Goal: Task Accomplishment & Management: Manage account settings

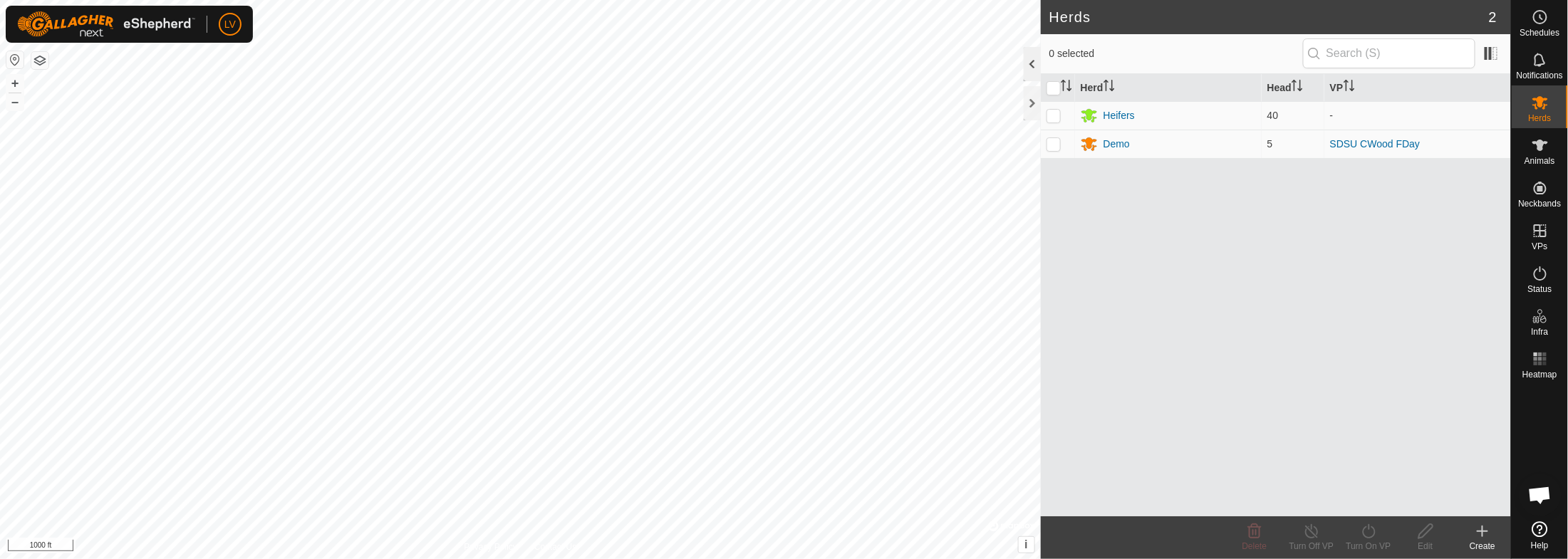
click at [1031, 66] on div at bounding box center [1031, 63] width 17 height 34
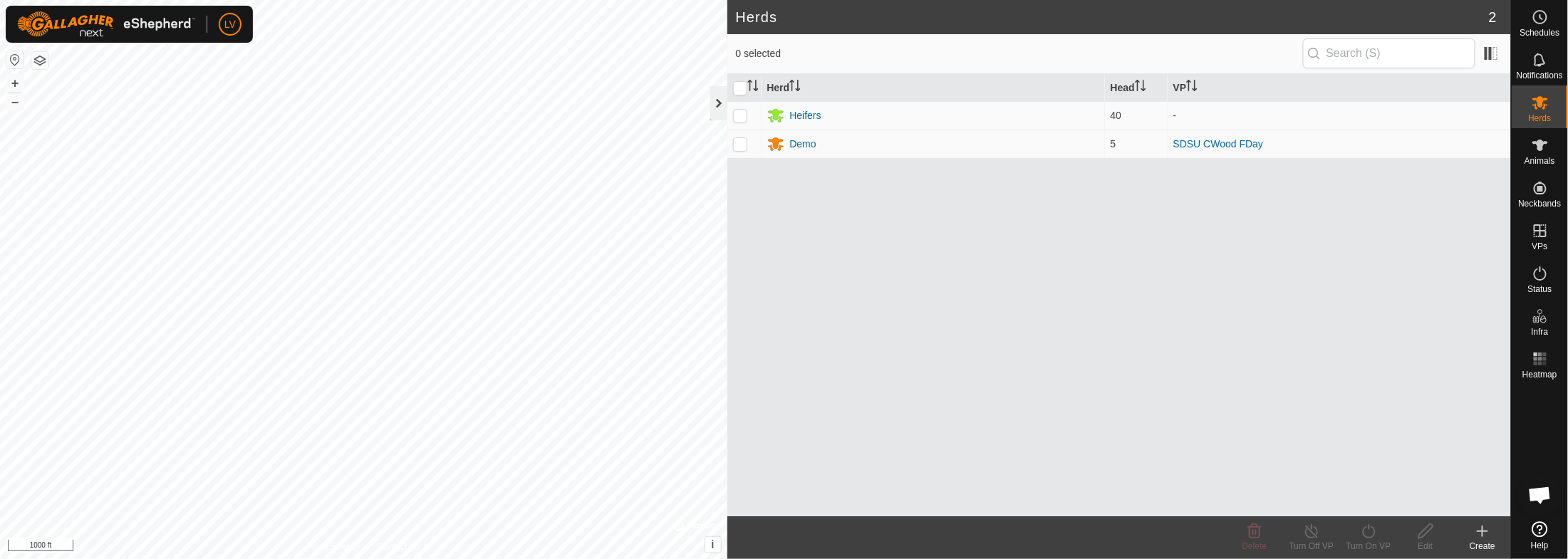
click at [718, 96] on div at bounding box center [718, 103] width 17 height 34
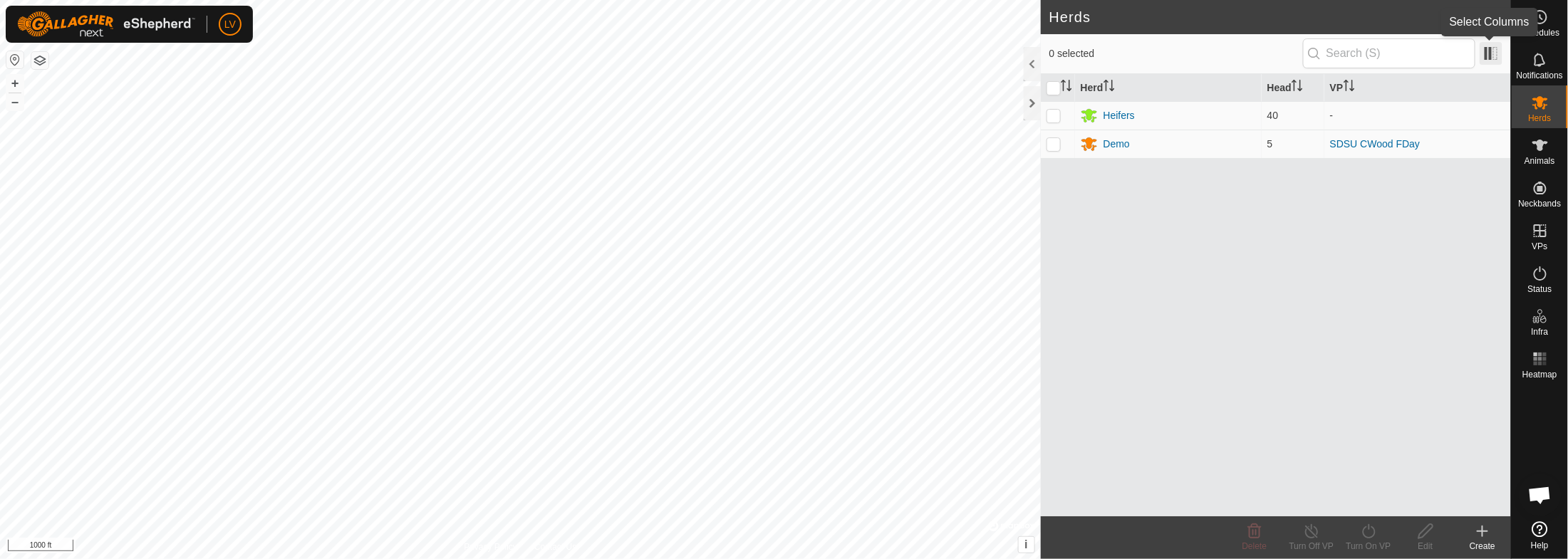
click at [1403, 44] on span at bounding box center [1491, 53] width 23 height 23
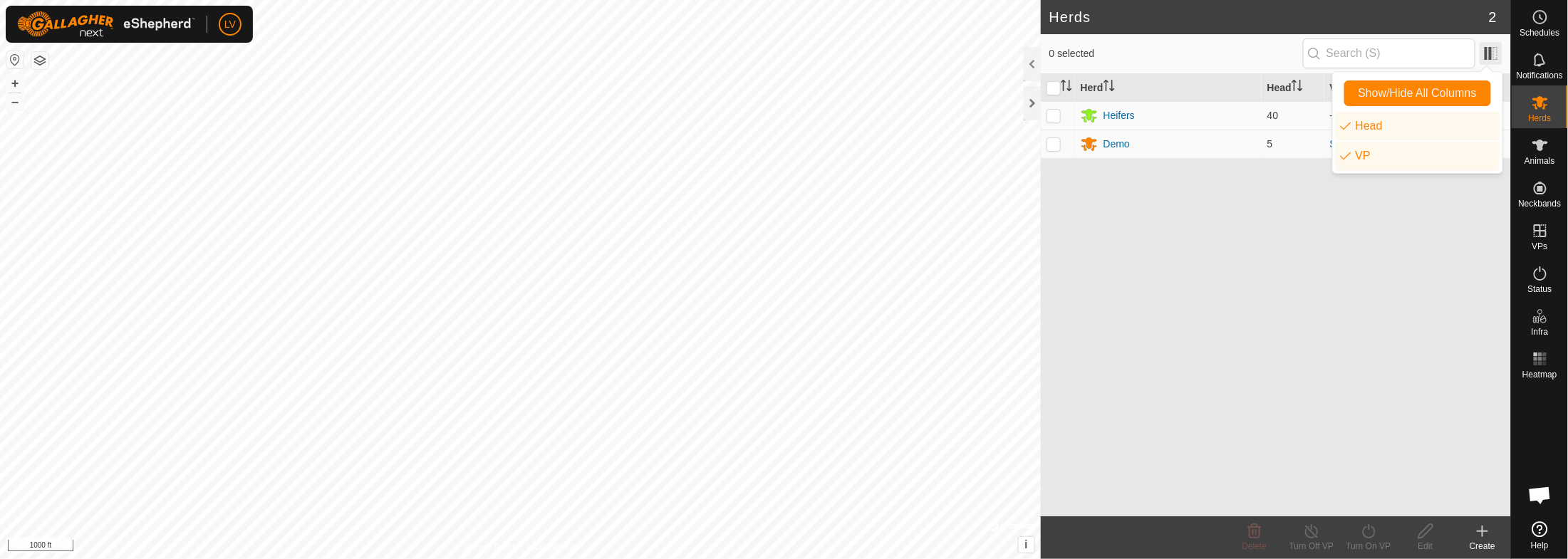
click at [1403, 44] on span at bounding box center [1491, 53] width 23 height 23
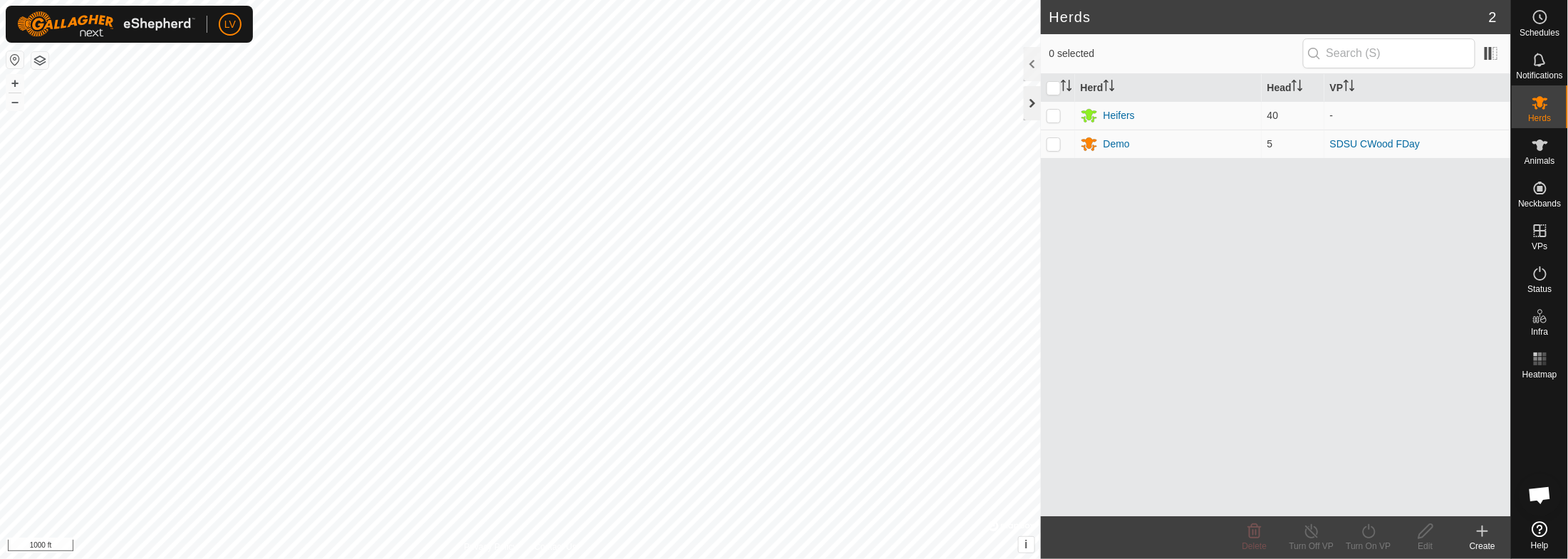
click at [1034, 106] on div at bounding box center [1031, 103] width 17 height 34
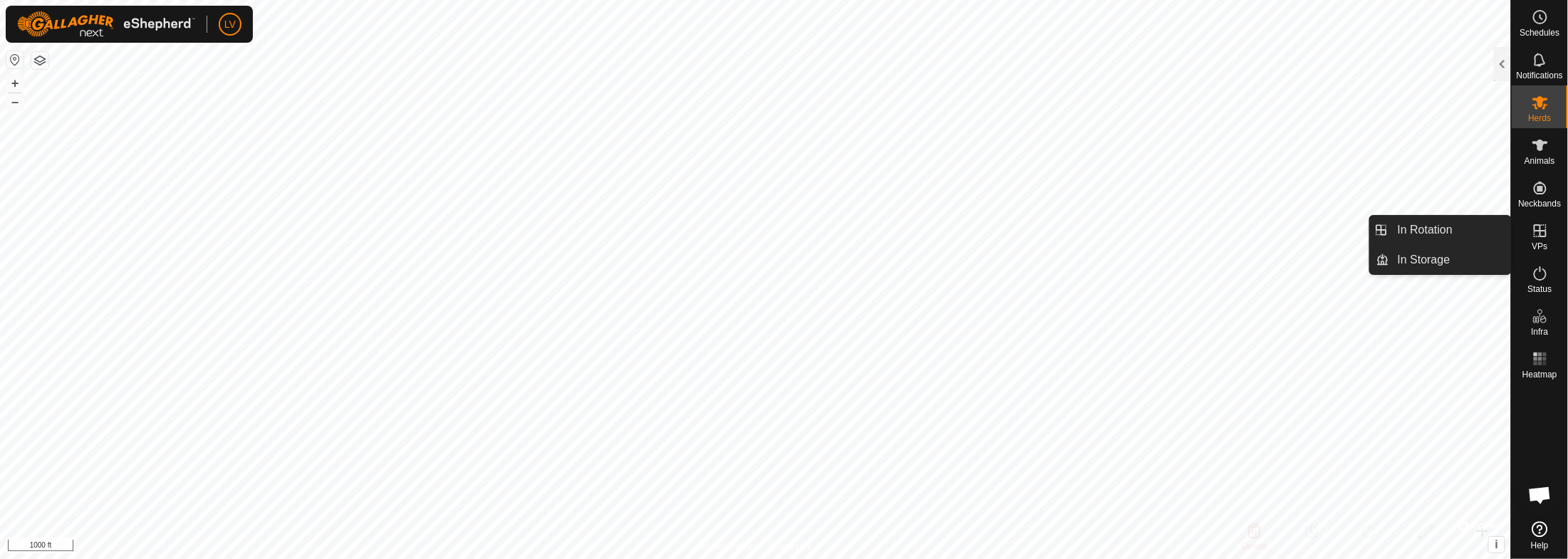
click at [1403, 233] on icon at bounding box center [1540, 231] width 13 height 13
click at [1403, 250] on span "VPs" at bounding box center [1539, 246] width 15 height 9
click at [1403, 259] on link "In Storage" at bounding box center [1450, 259] width 122 height 28
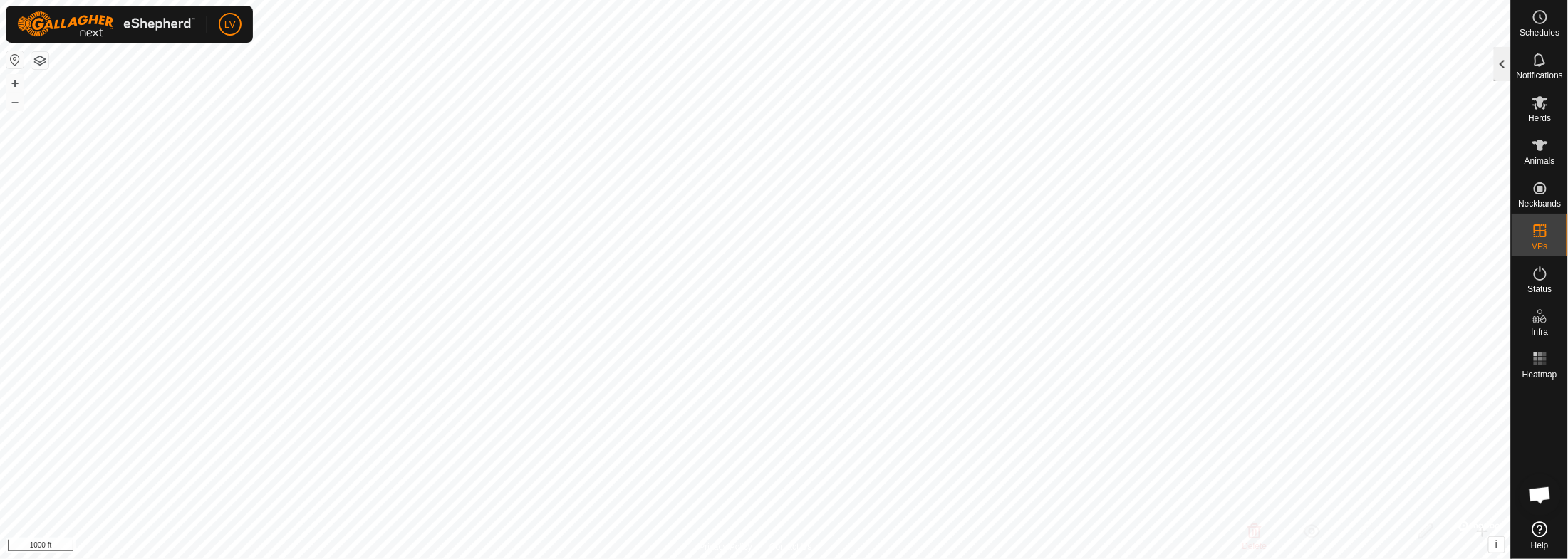
click at [1403, 69] on div at bounding box center [1502, 63] width 17 height 34
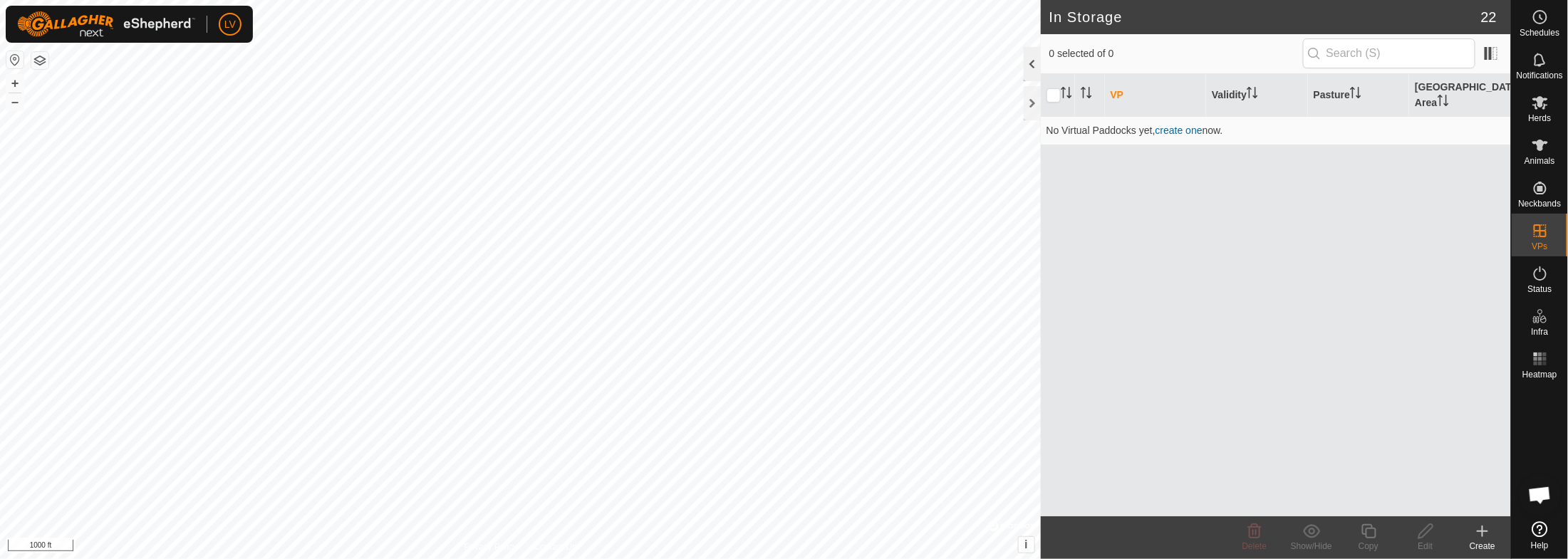
click at [1029, 74] on div at bounding box center [1031, 63] width 17 height 34
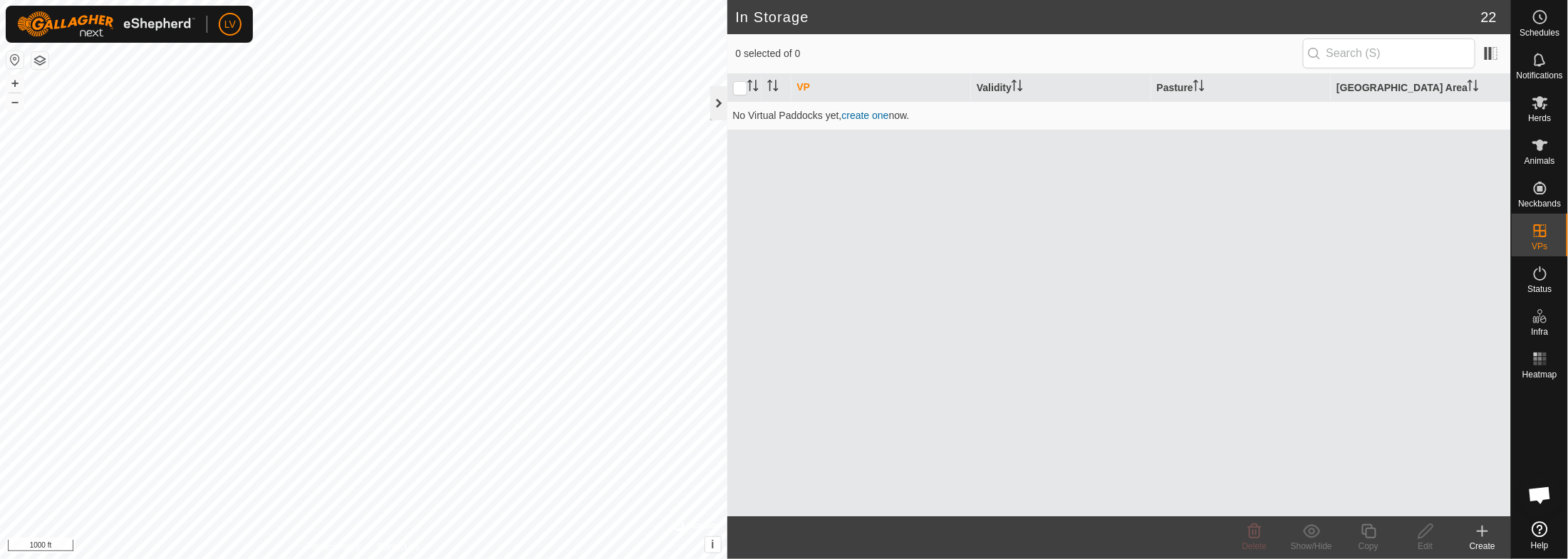
click at [720, 110] on div at bounding box center [718, 103] width 17 height 34
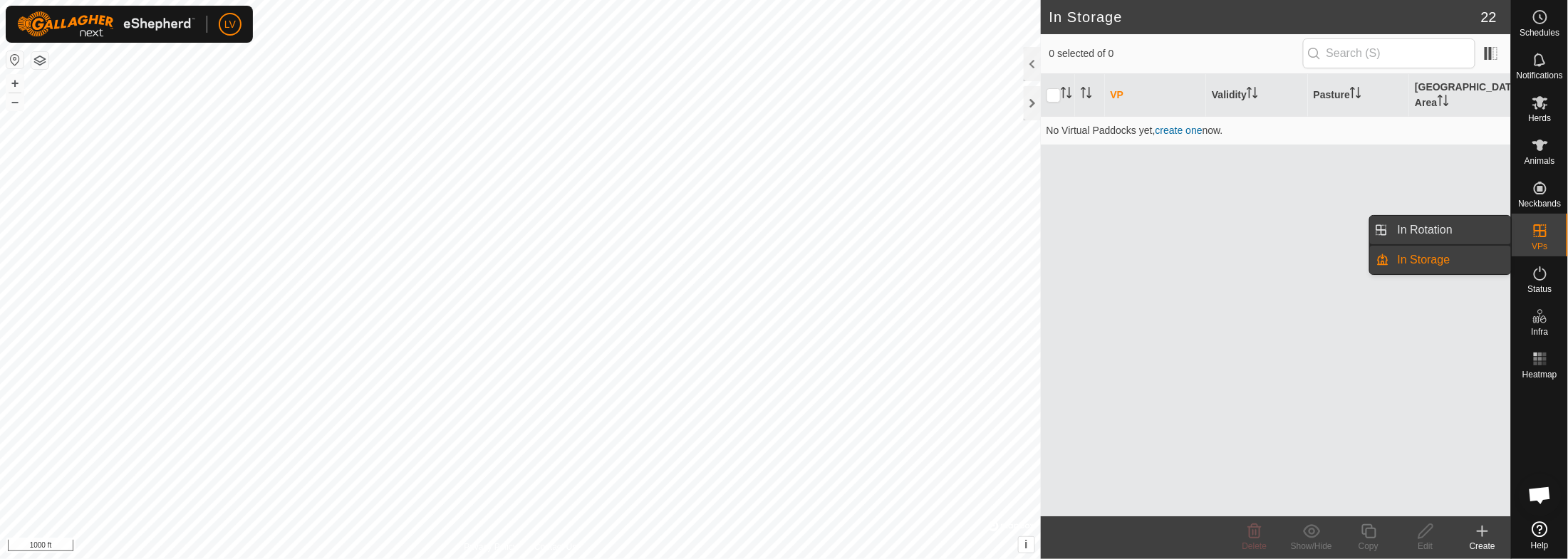
click at [1403, 232] on link "In Rotation" at bounding box center [1450, 230] width 122 height 28
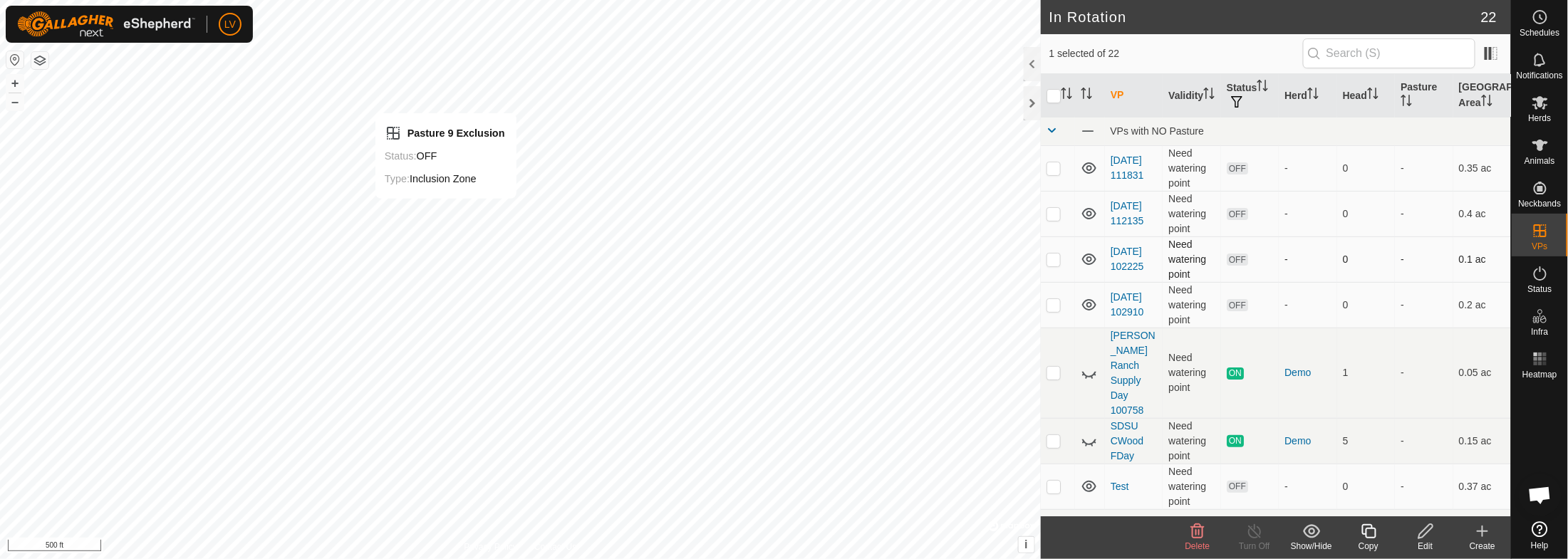
checkbox input "false"
checkbox input "true"
checkbox input "false"
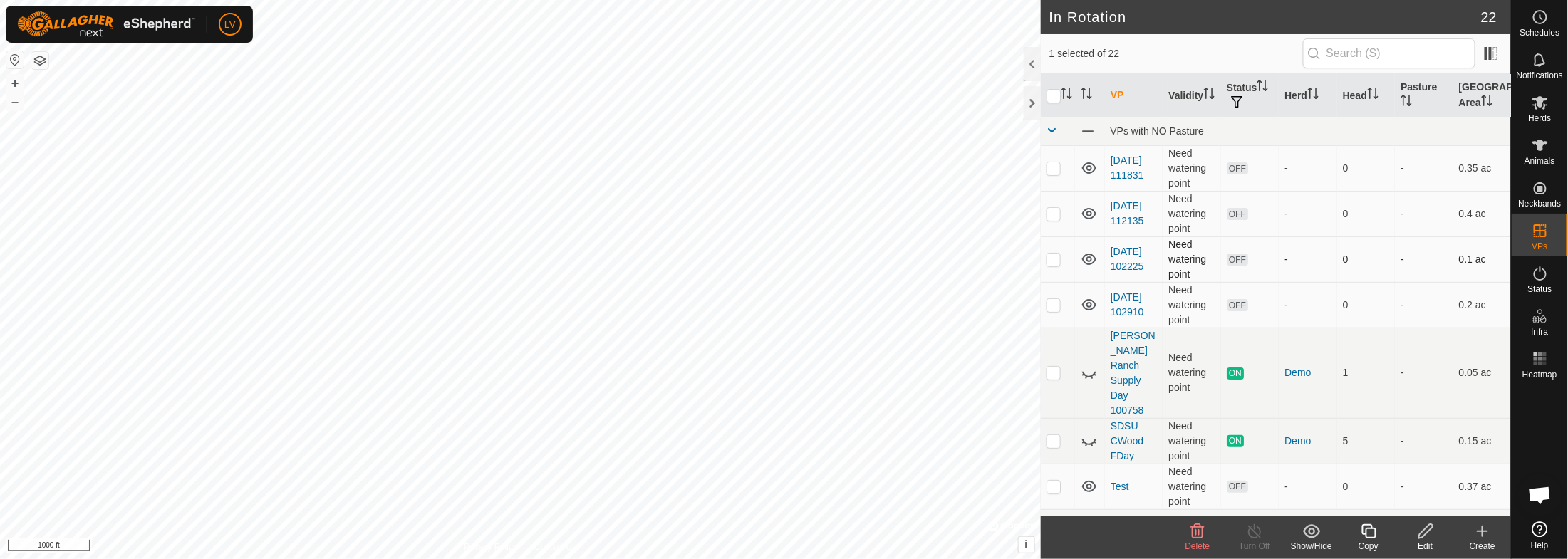
checkbox input "true"
checkbox input "false"
checkbox input "true"
click at [39, 57] on button "button" at bounding box center [39, 60] width 17 height 17
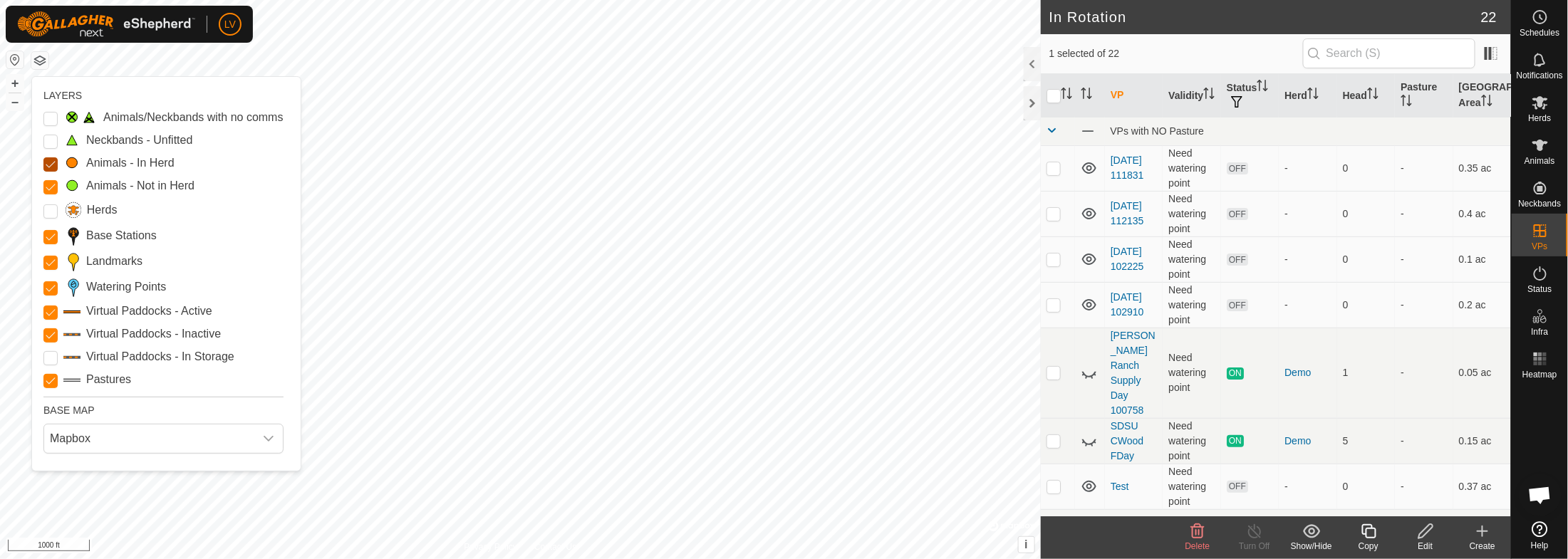
click at [44, 165] on Mob "Animals - In Herd" at bounding box center [51, 165] width 15 height 15
click at [46, 188] on Mob "Animals - Not in Herd" at bounding box center [51, 187] width 15 height 15
click at [44, 235] on Stations "Base Stations" at bounding box center [51, 238] width 15 height 15
click at [47, 261] on input "Landmarks" at bounding box center [51, 263] width 15 height 15
click at [46, 289] on Points "Watering Points" at bounding box center [51, 289] width 15 height 15
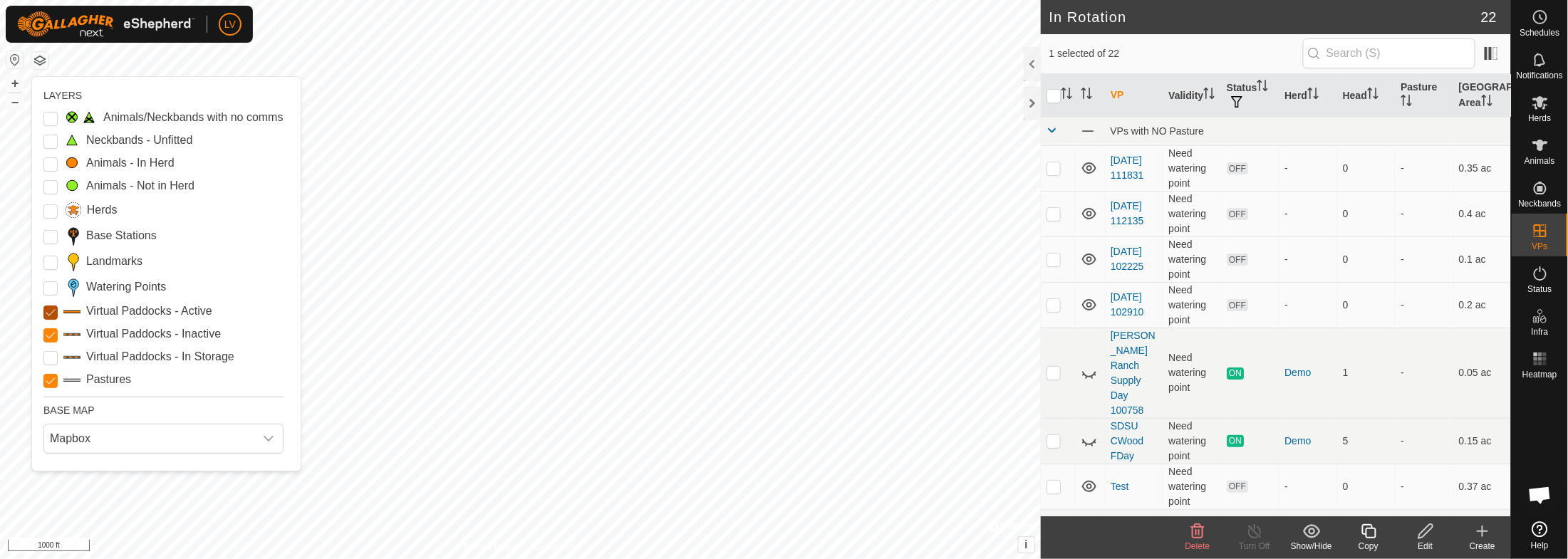
click at [47, 306] on Active "Virtual Paddocks - Active" at bounding box center [51, 313] width 15 height 15
click at [52, 332] on Inactive "Virtual Paddocks - Inactive" at bounding box center [51, 336] width 15 height 15
click at [49, 337] on Inactive "Virtual Paddocks - Inactive" at bounding box center [51, 336] width 15 height 15
click at [50, 381] on input "Pastures" at bounding box center [51, 381] width 15 height 15
click at [50, 381] on input "Pastures" at bounding box center [51, 381] width 15 height 15
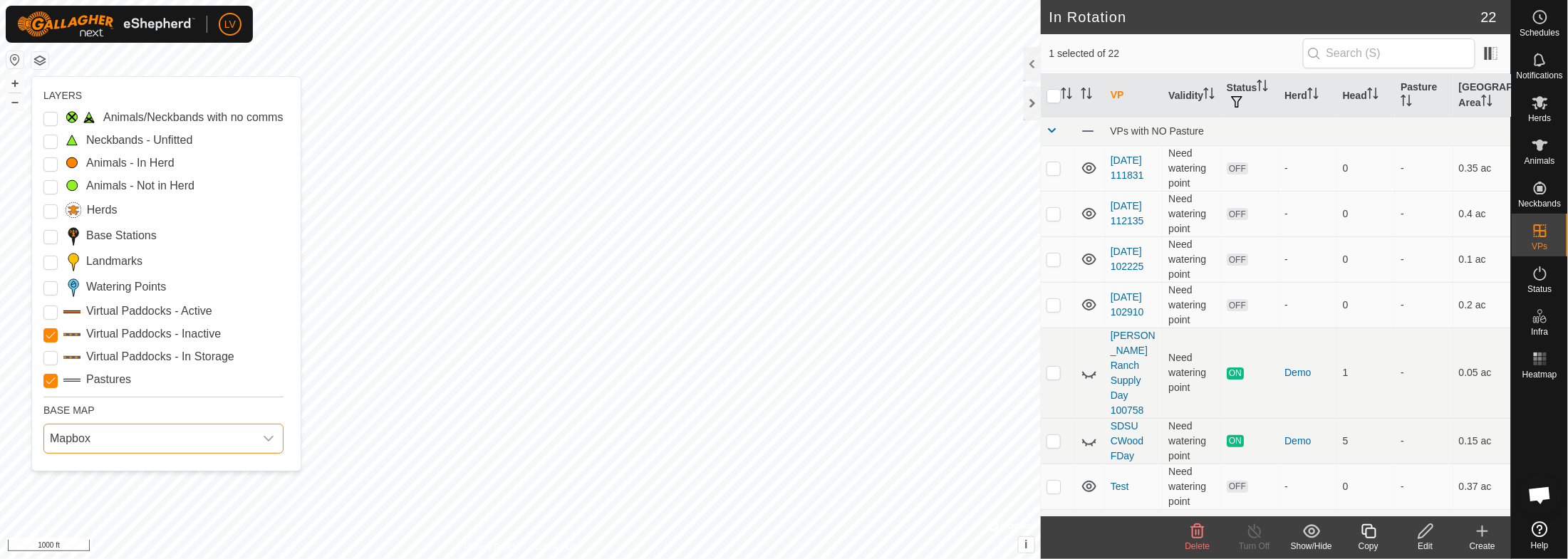
click at [110, 435] on span "Mapbox" at bounding box center [149, 438] width 210 height 28
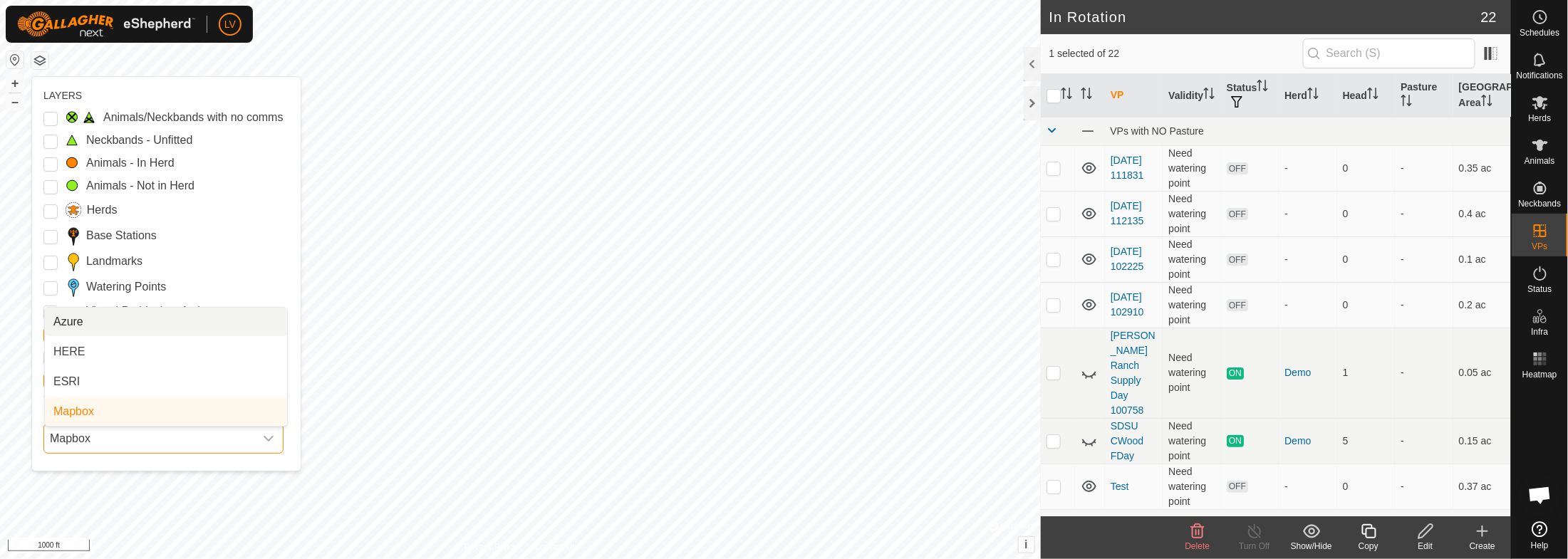
click at [110, 435] on span "Mapbox" at bounding box center [149, 438] width 210 height 28
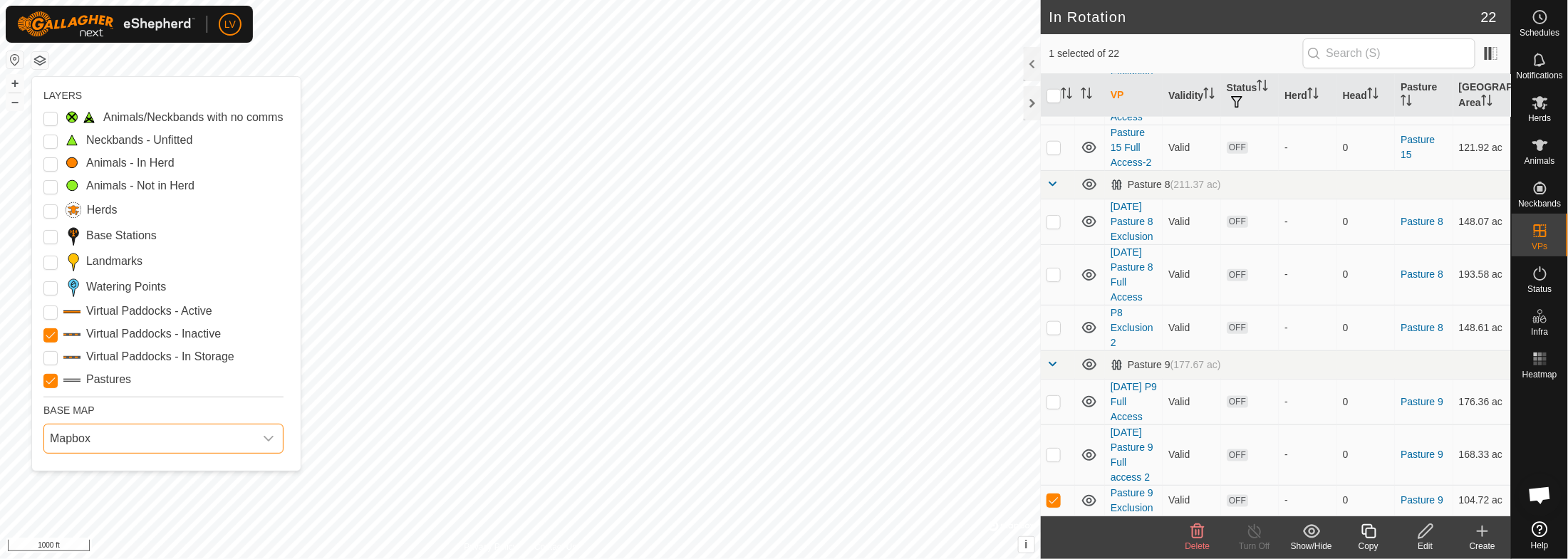
scroll to position [752, 0]
click at [1403, 87] on th "Pasture" at bounding box center [1423, 96] width 58 height 44
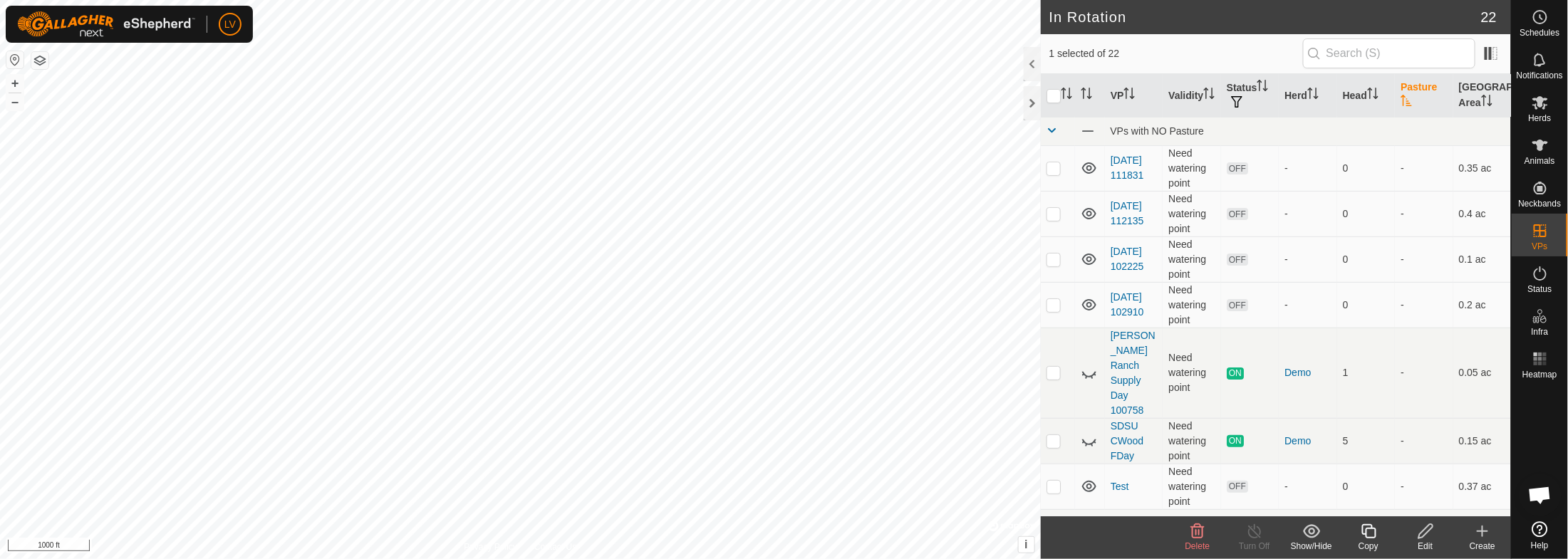
click at [1403, 88] on th "Pasture" at bounding box center [1423, 96] width 58 height 44
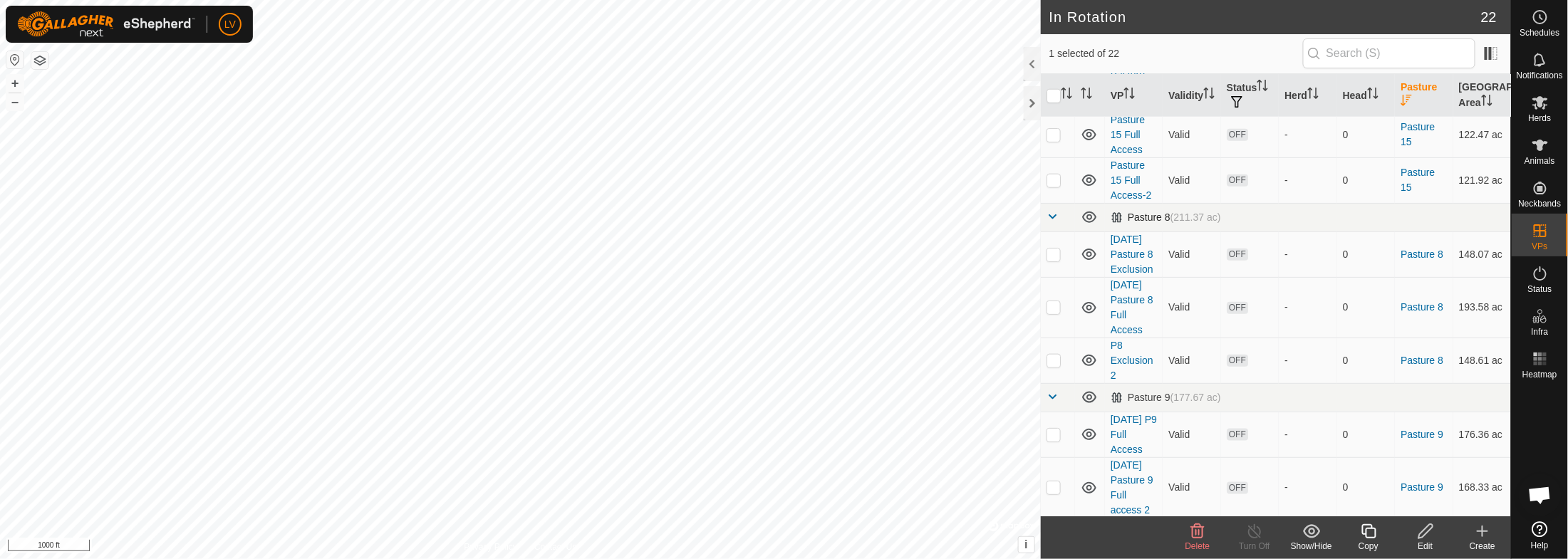
scroll to position [829, 0]
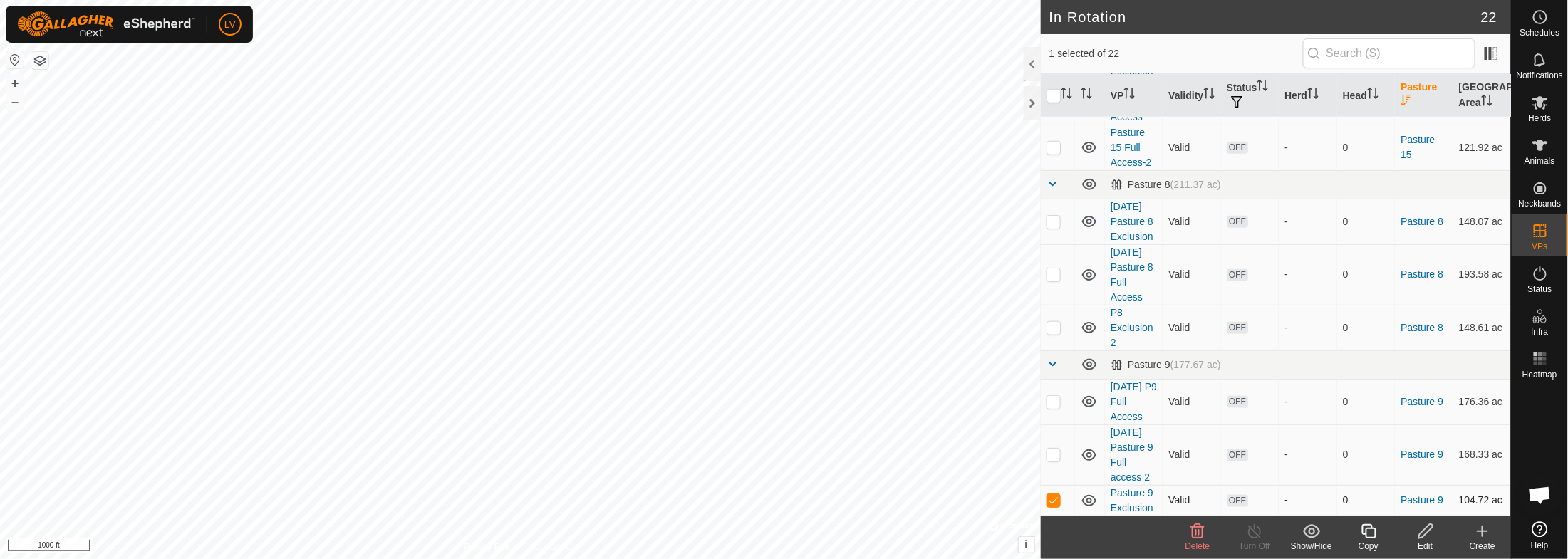
click at [1086, 477] on icon at bounding box center [1088, 500] width 17 height 17
click at [1094, 450] on icon at bounding box center [1088, 455] width 17 height 17
click at [1090, 396] on icon at bounding box center [1089, 402] width 15 height 12
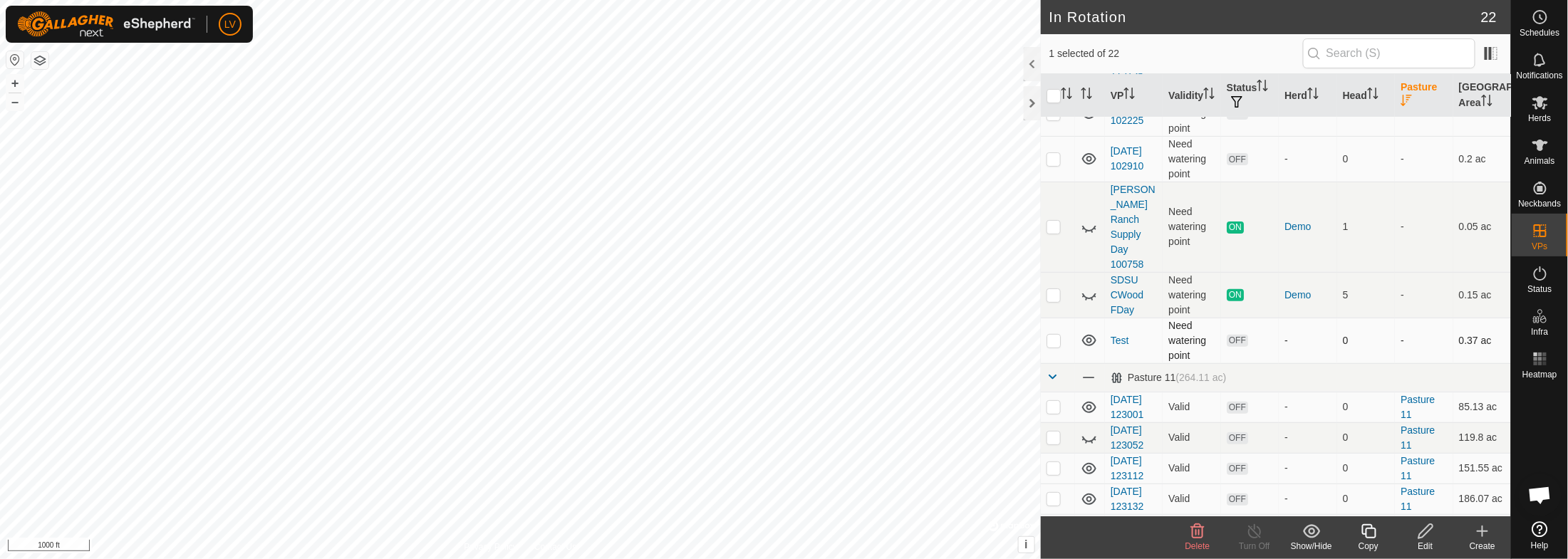
scroll to position [0, 0]
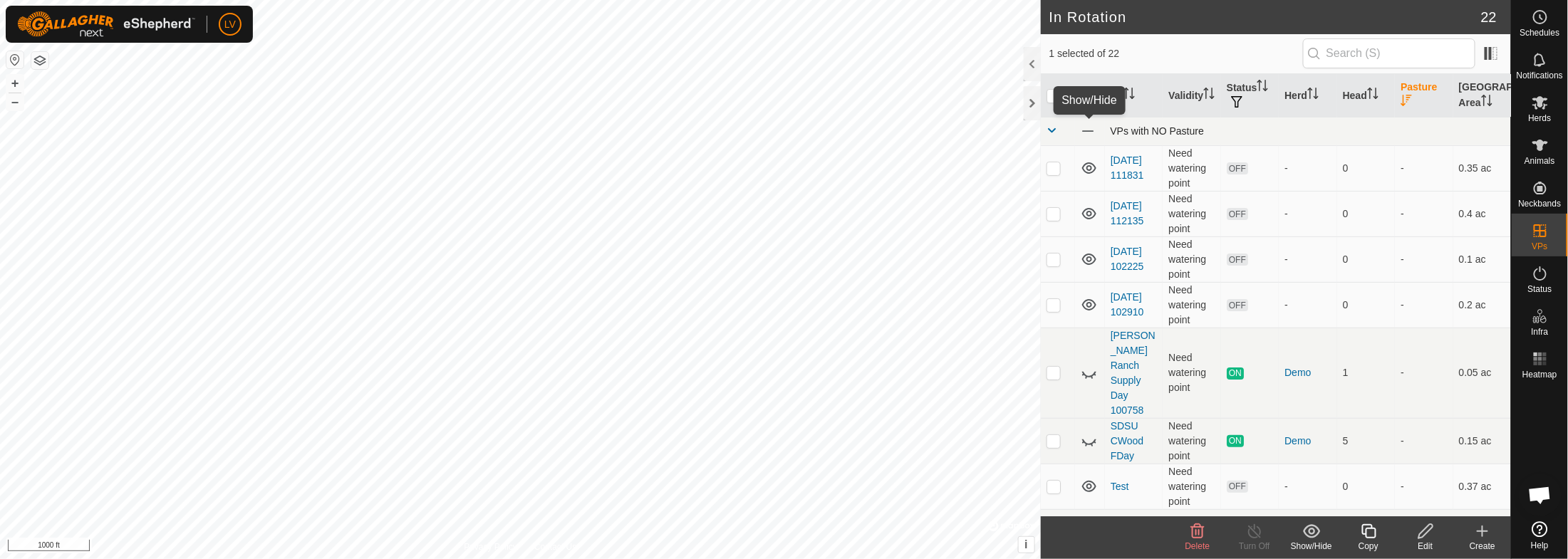
click at [1088, 130] on span at bounding box center [1088, 130] width 15 height 15
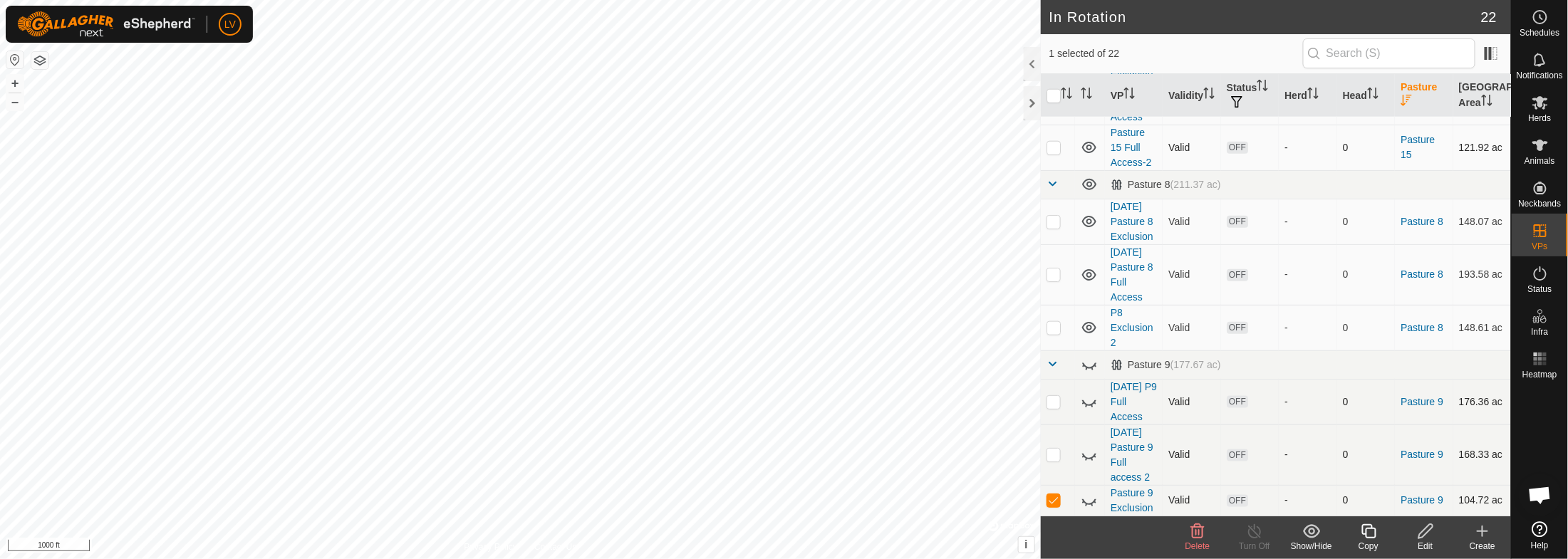
scroll to position [829, 0]
click at [1056, 99] on input "checkbox" at bounding box center [1054, 96] width 15 height 15
checkbox input "true"
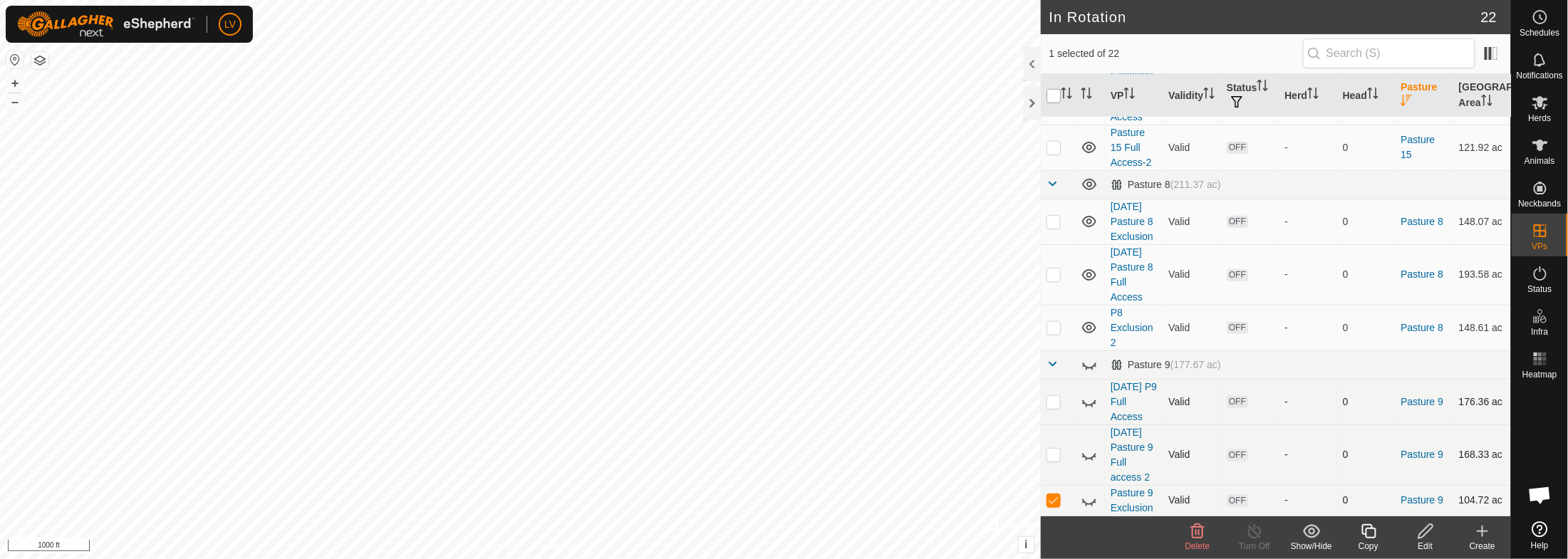
checkbox input "true"
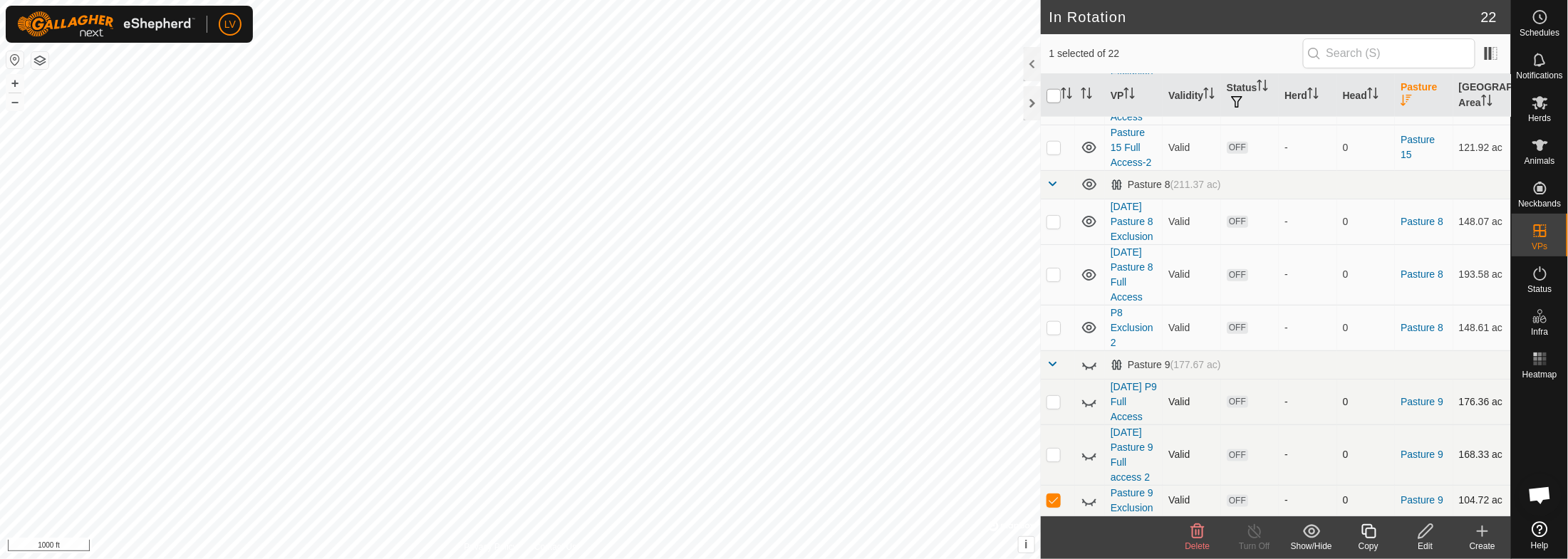
checkbox input "true"
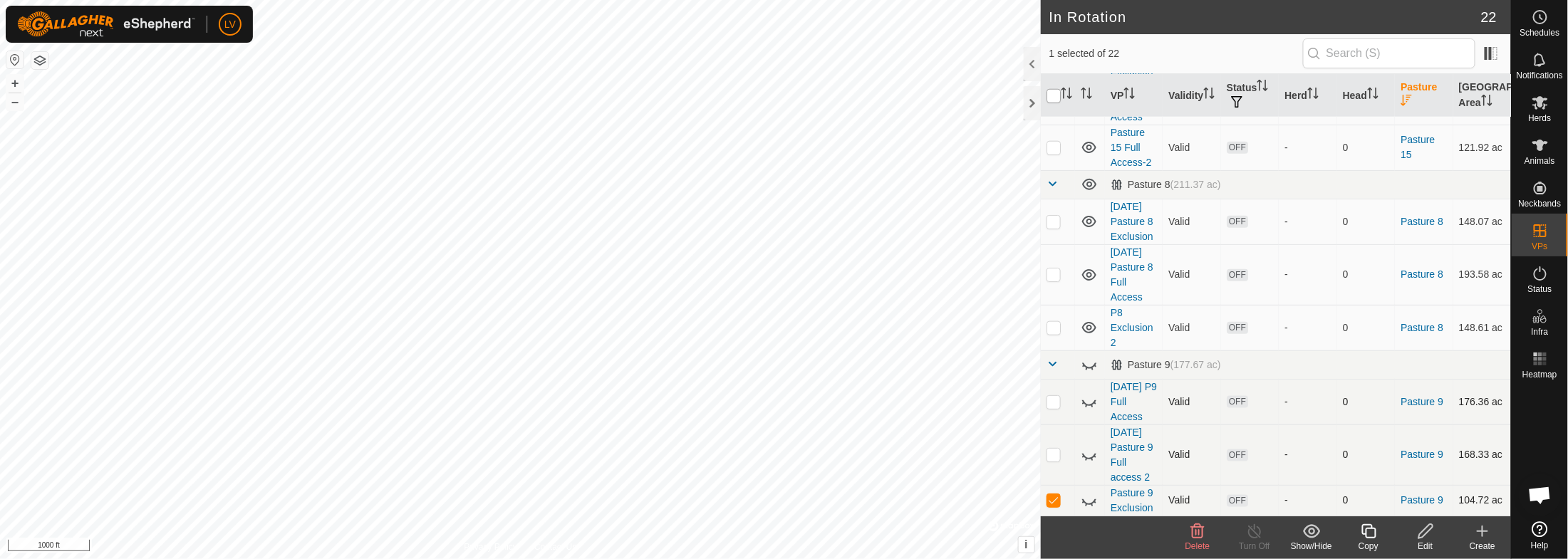
checkbox input "true"
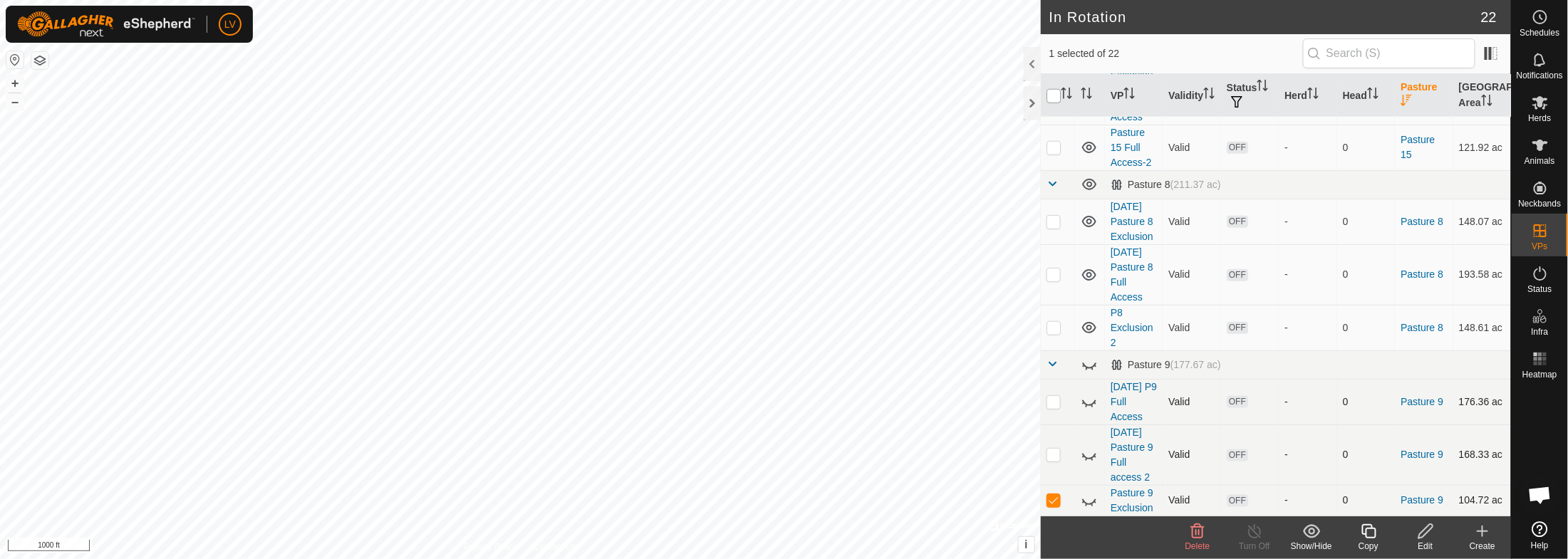
checkbox input "true"
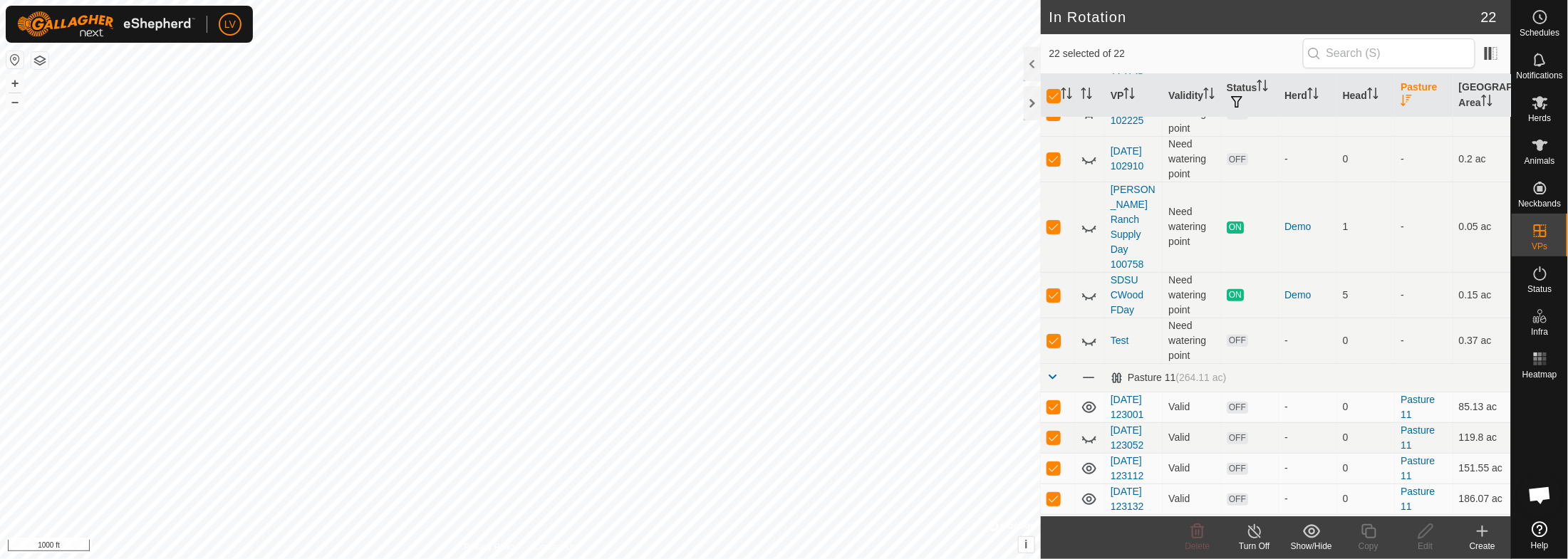
scroll to position [0, 0]
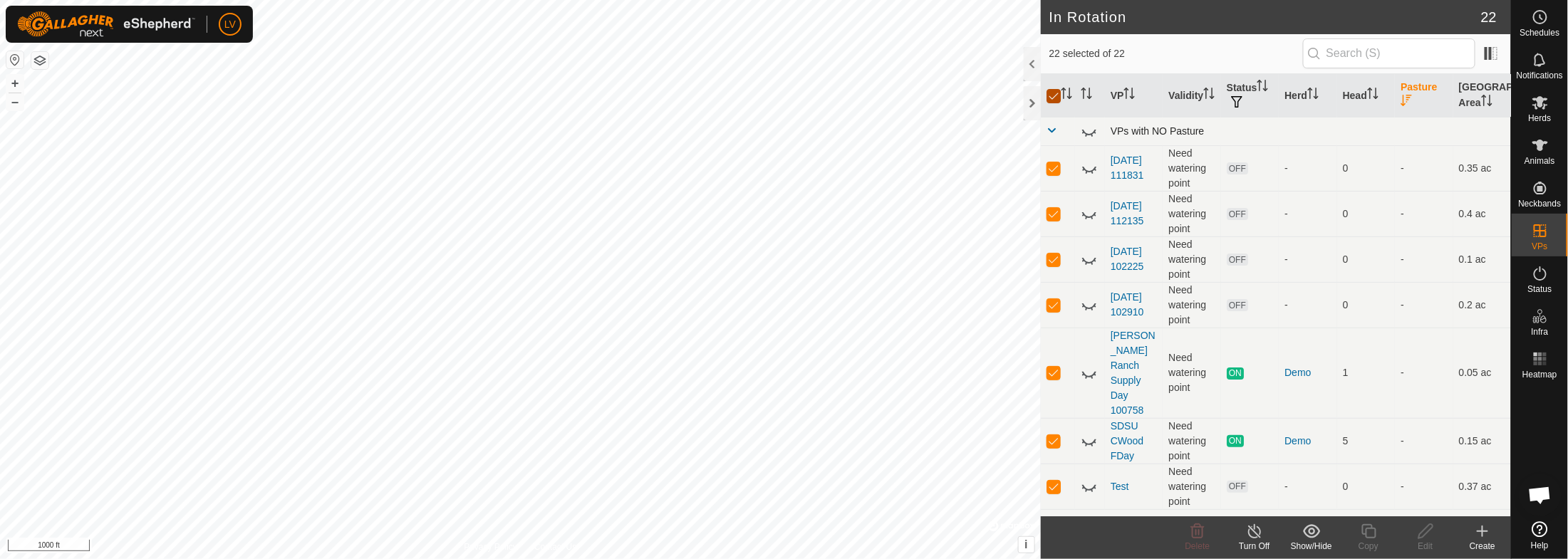
click at [1053, 94] on input "checkbox" at bounding box center [1054, 96] width 15 height 15
checkbox input "false"
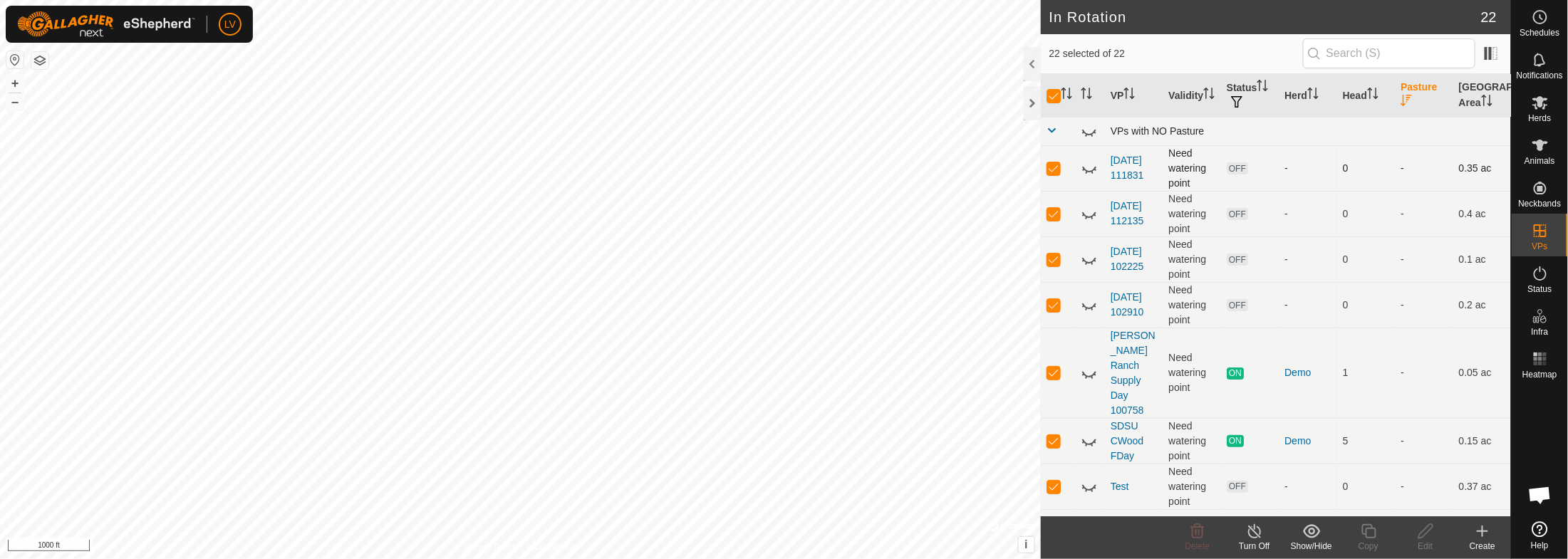
checkbox input "false"
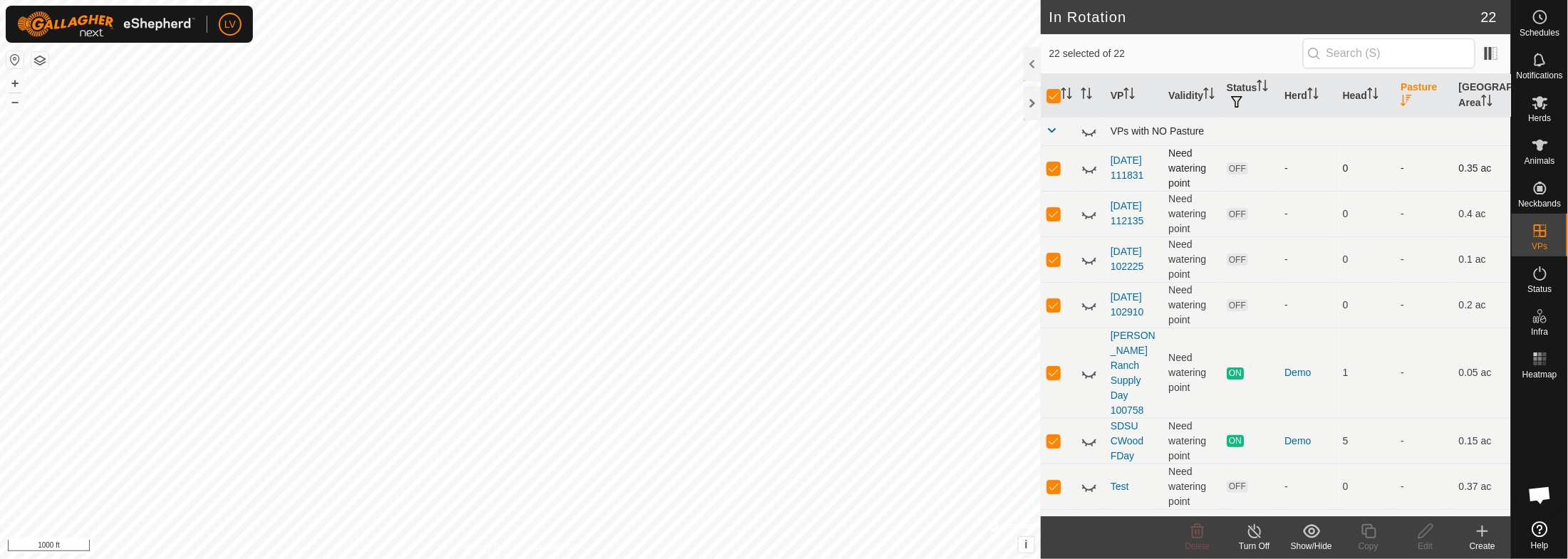
checkbox input "false"
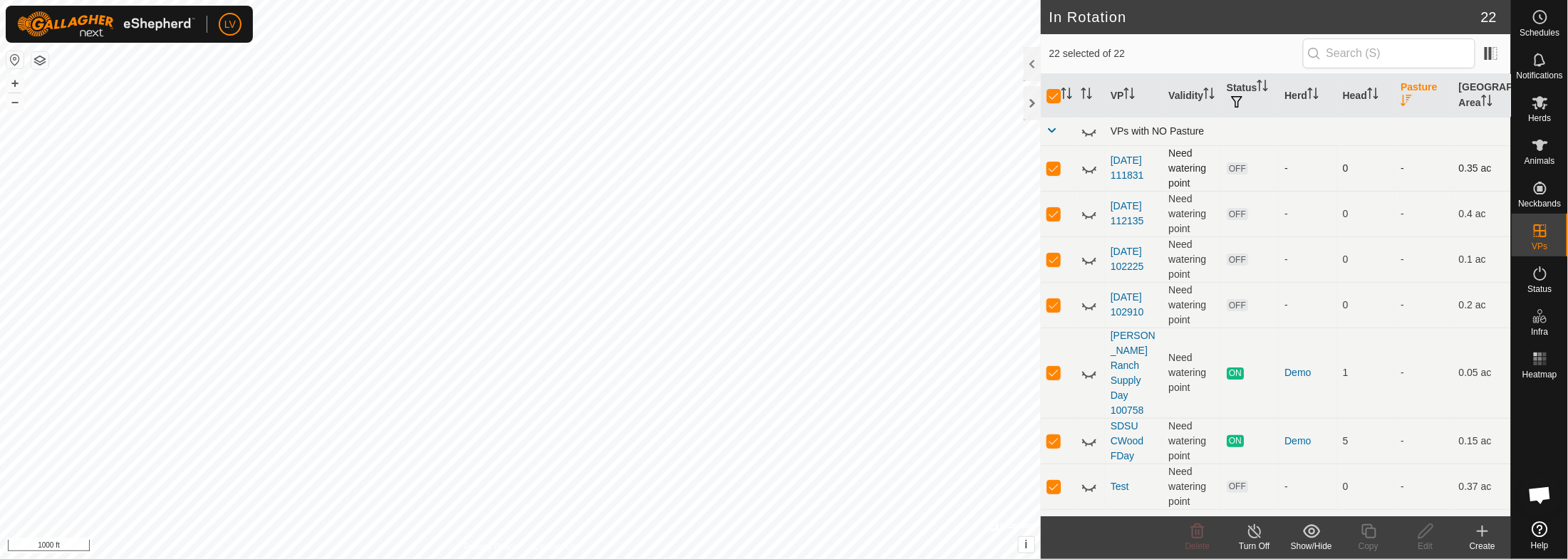
checkbox input "false"
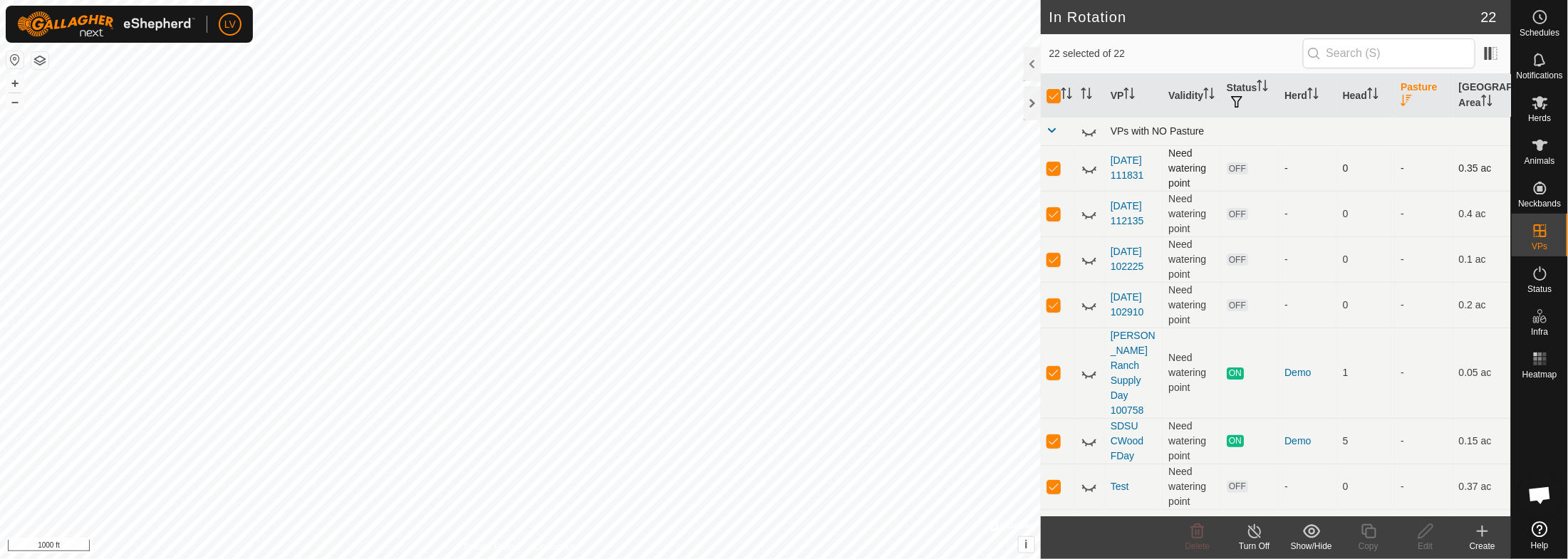
checkbox input "false"
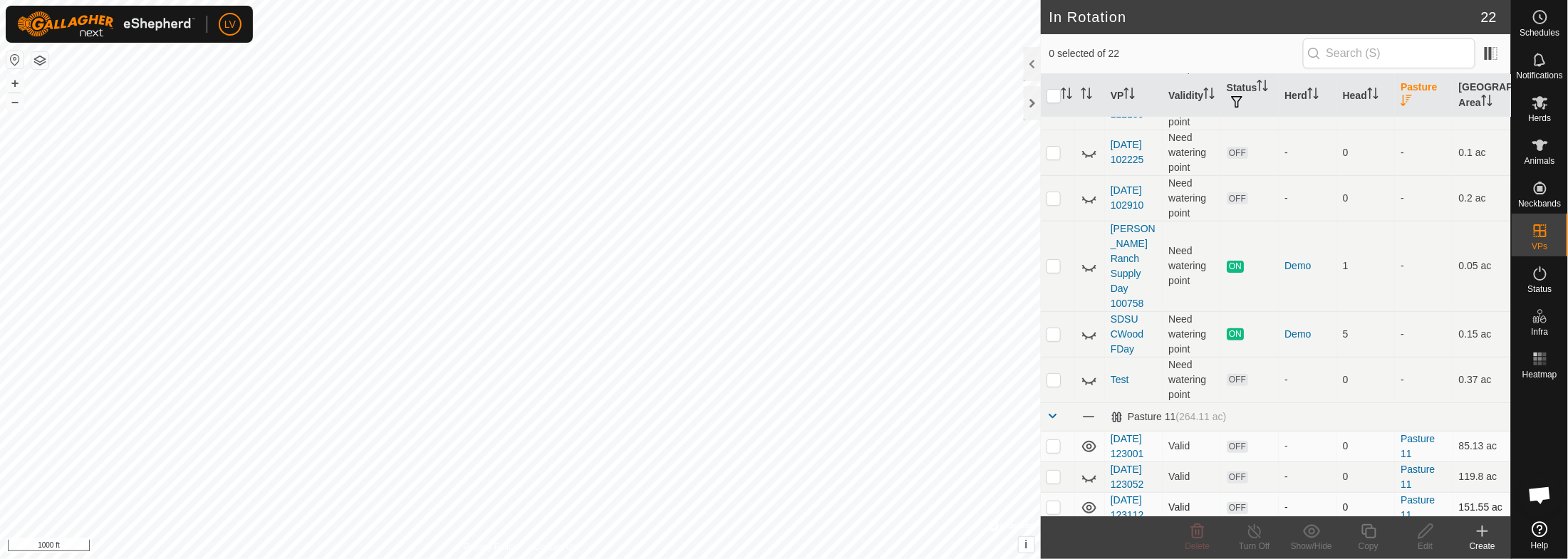
scroll to position [273, 0]
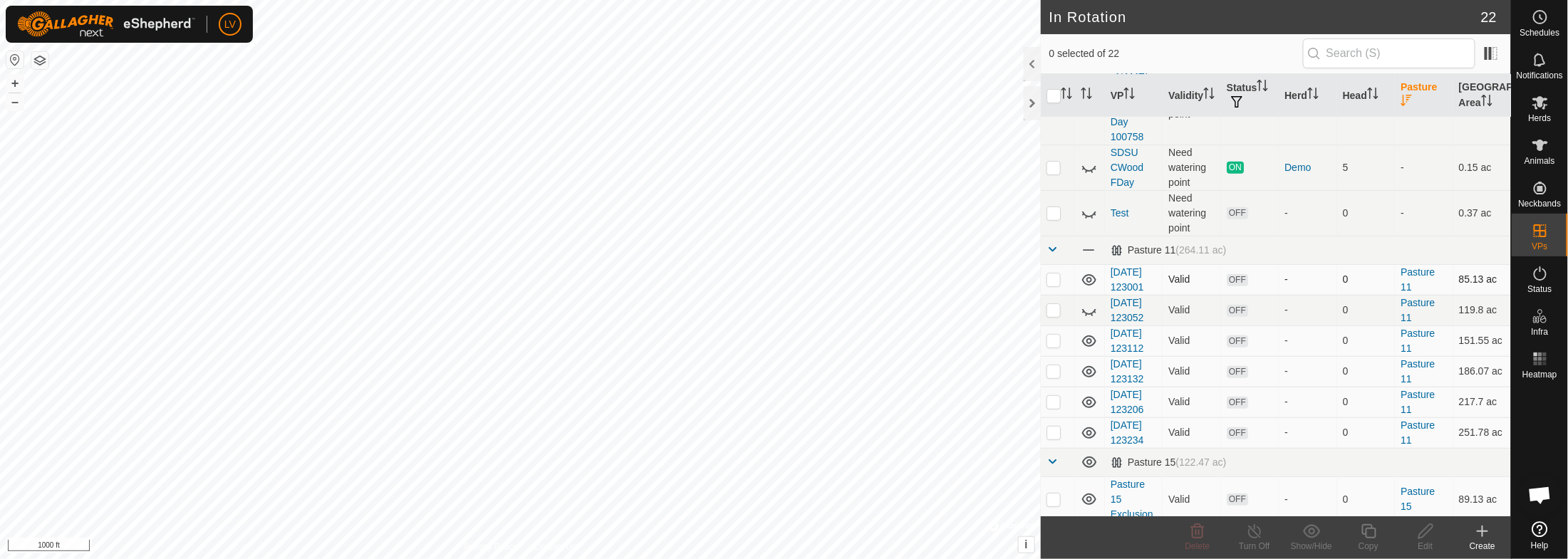
click at [1089, 271] on icon at bounding box center [1088, 279] width 17 height 17
click at [1089, 350] on icon at bounding box center [1088, 340] width 17 height 17
click at [1088, 378] on icon at bounding box center [1089, 372] width 15 height 12
click at [1086, 411] on icon at bounding box center [1088, 402] width 17 height 17
click at [1090, 442] on icon at bounding box center [1088, 432] width 17 height 17
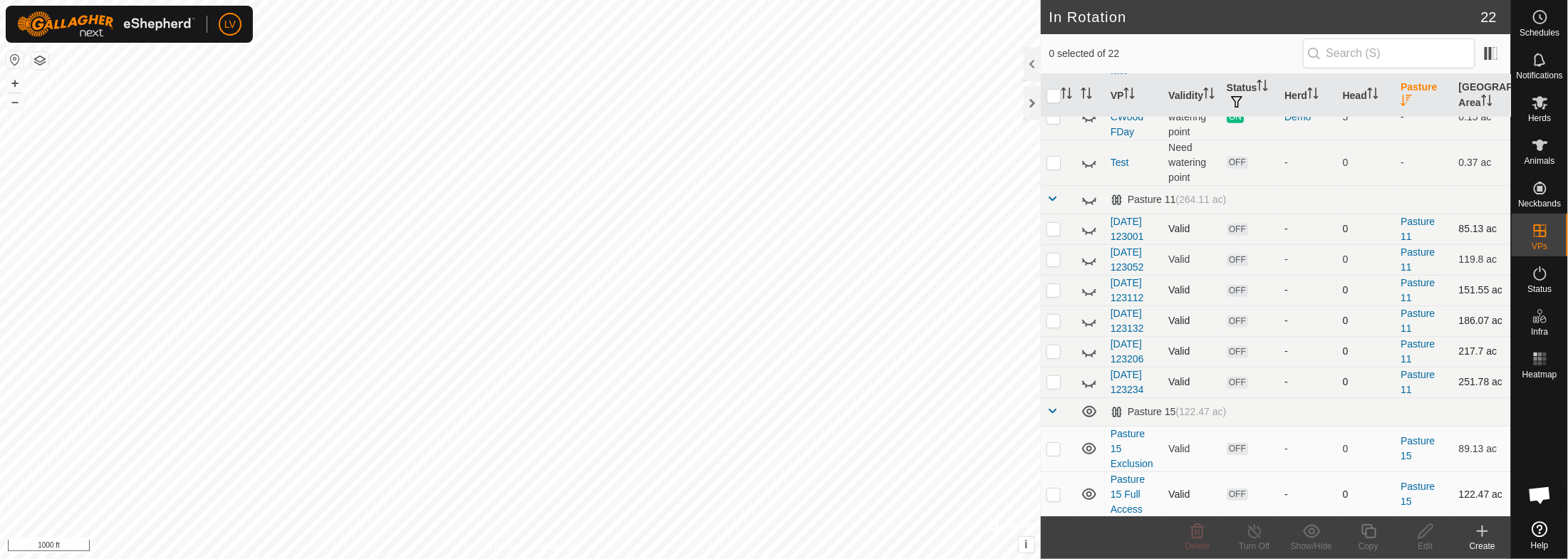
scroll to position [479, 0]
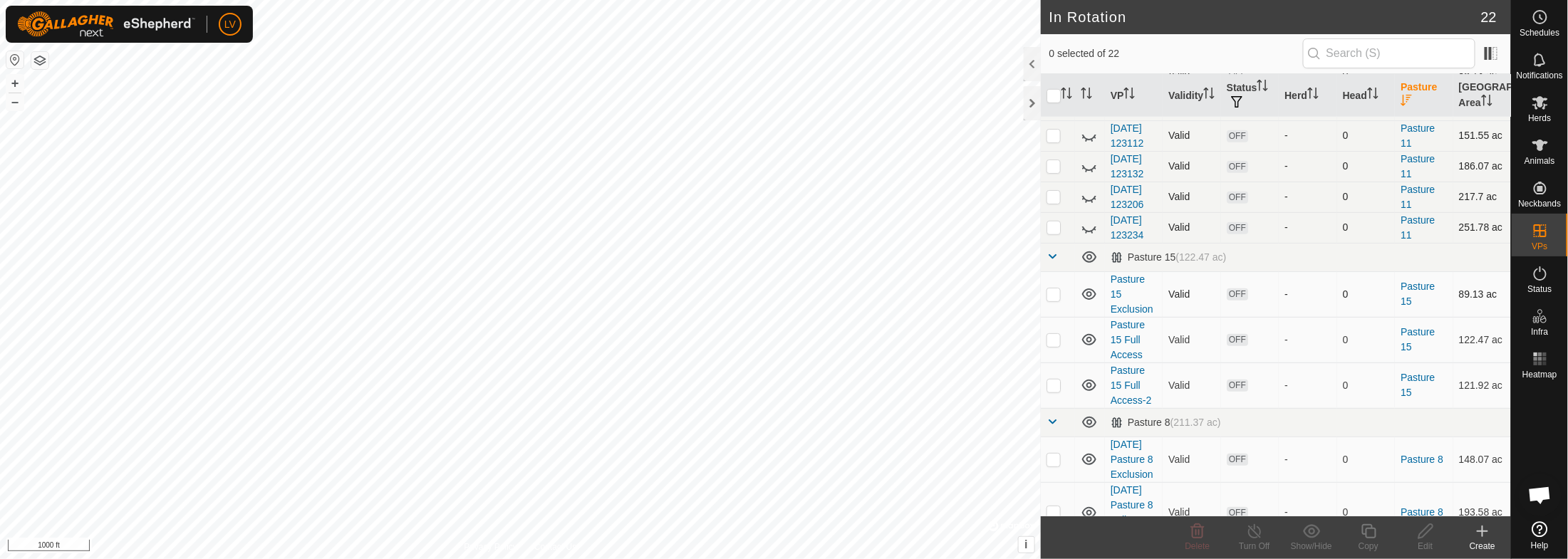
drag, startPoint x: 1089, startPoint y: 364, endPoint x: 1091, endPoint y: 340, distance: 24.1
click at [1090, 302] on icon at bounding box center [1088, 294] width 17 height 17
click at [1090, 345] on icon at bounding box center [1089, 340] width 15 height 12
click at [1091, 391] on icon at bounding box center [1089, 386] width 15 height 12
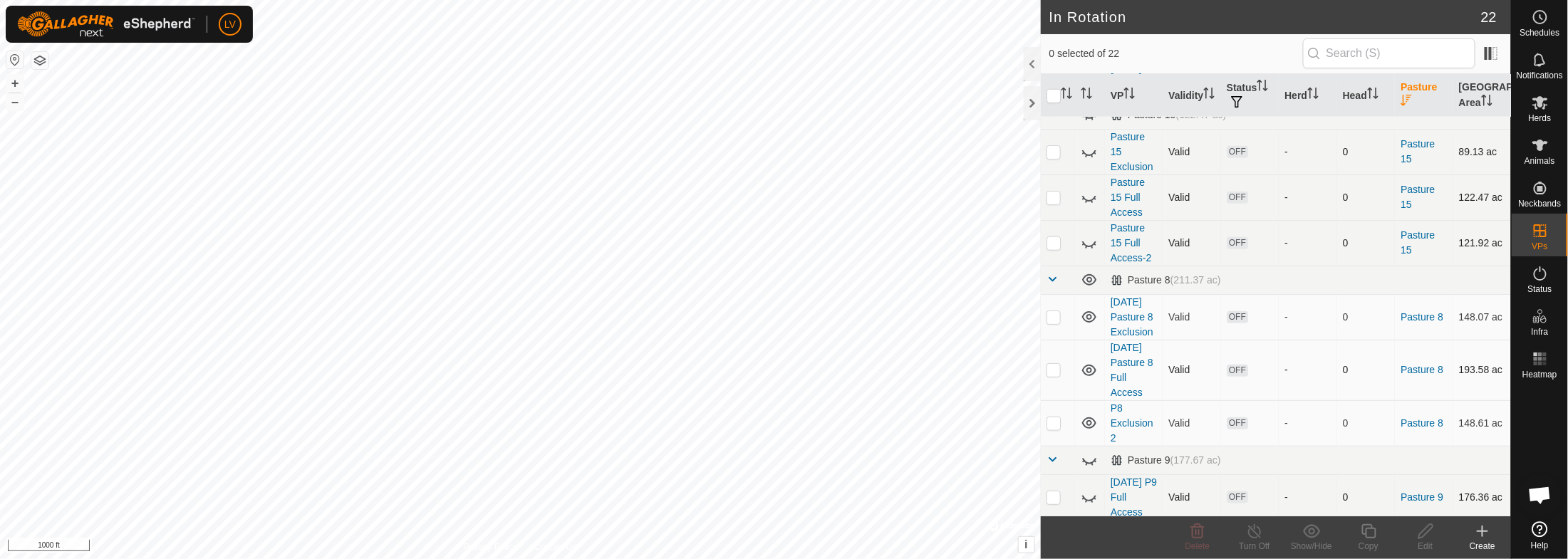
scroll to position [684, 0]
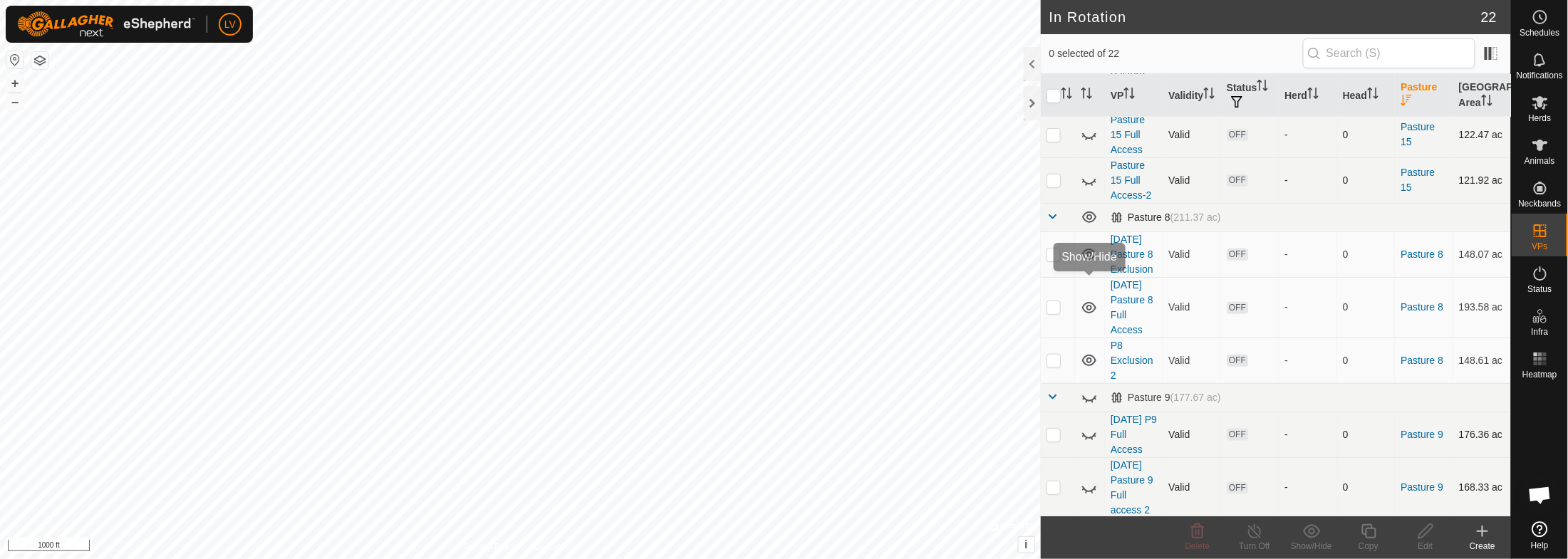
click at [1087, 226] on icon at bounding box center [1088, 216] width 17 height 17
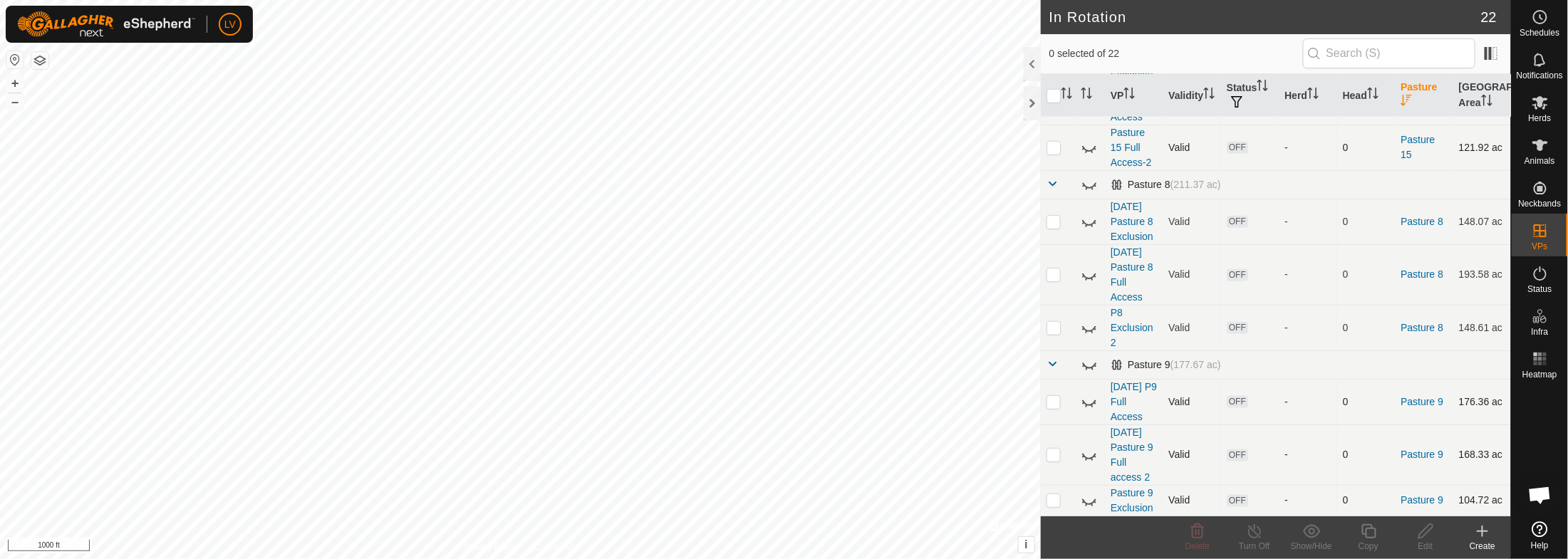
scroll to position [829, 0]
click at [1058, 477] on p-checkbox at bounding box center [1054, 500] width 15 height 12
click at [1057, 477] on p-checkbox at bounding box center [1054, 500] width 15 height 12
click at [1093, 477] on icon at bounding box center [1088, 500] width 17 height 17
click at [1090, 477] on icon at bounding box center [1089, 501] width 15 height 12
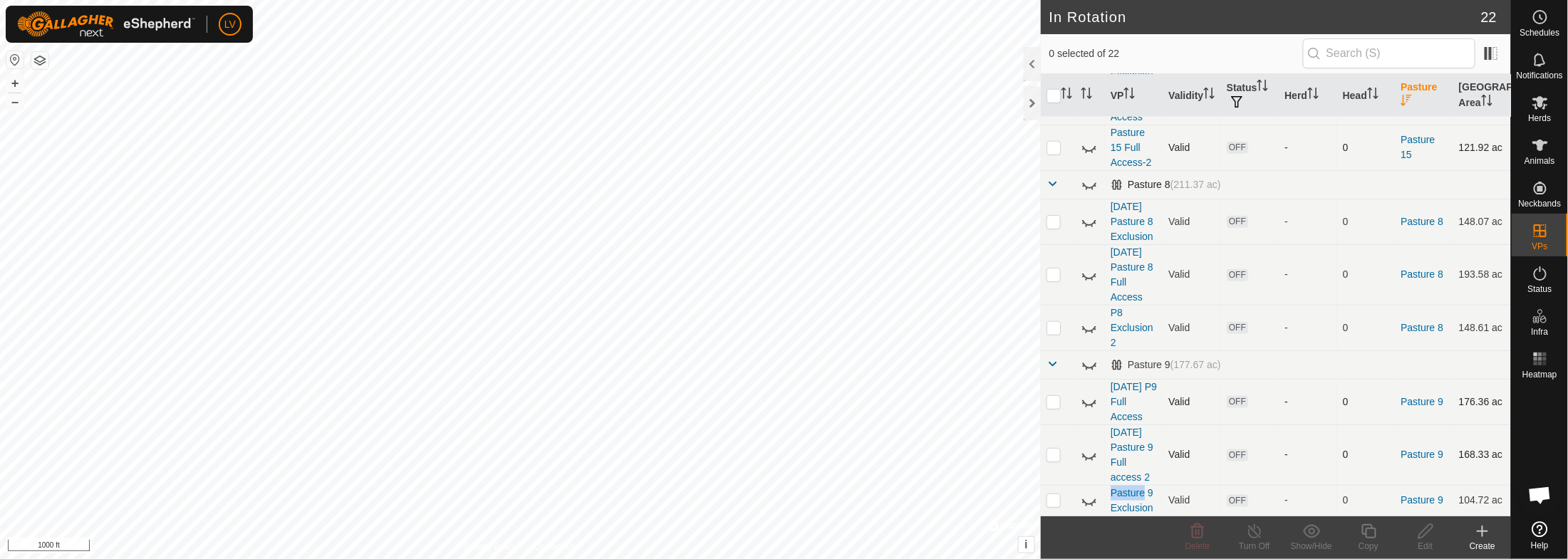
click at [1090, 477] on icon at bounding box center [1088, 500] width 17 height 17
checkbox input "true"
click at [1115, 477] on link "Pasture 9 Exclusion" at bounding box center [1132, 500] width 43 height 26
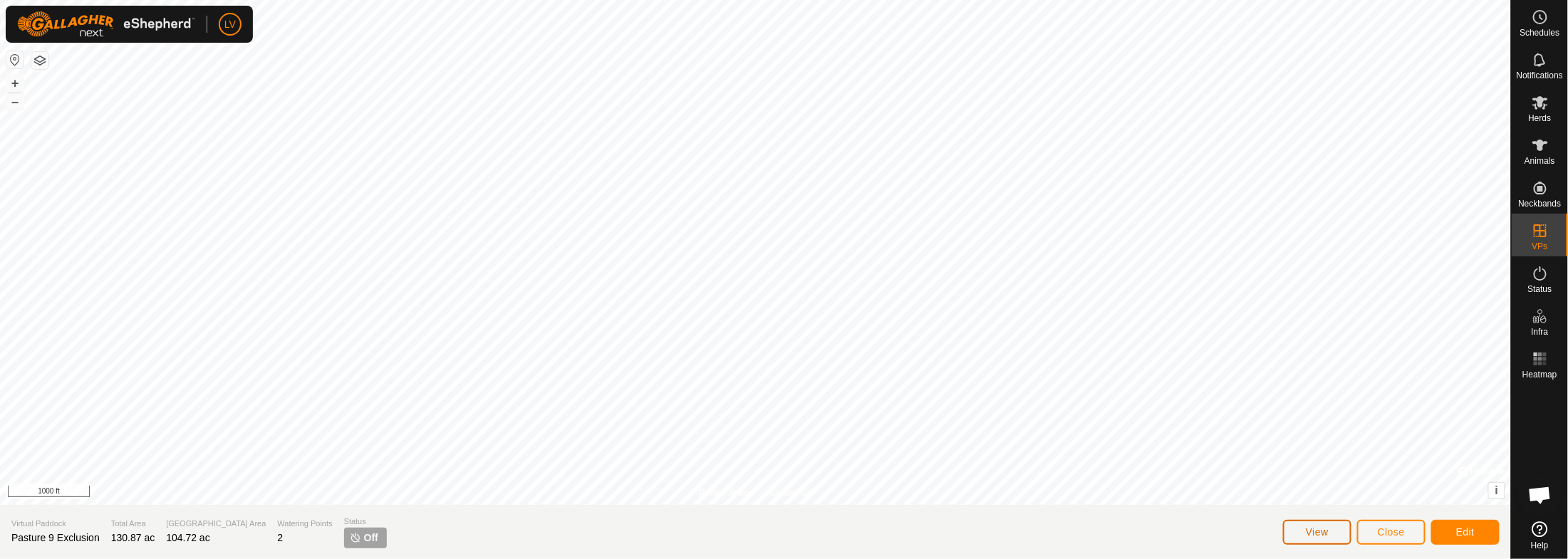
click at [1330, 477] on button "View" at bounding box center [1317, 532] width 69 height 25
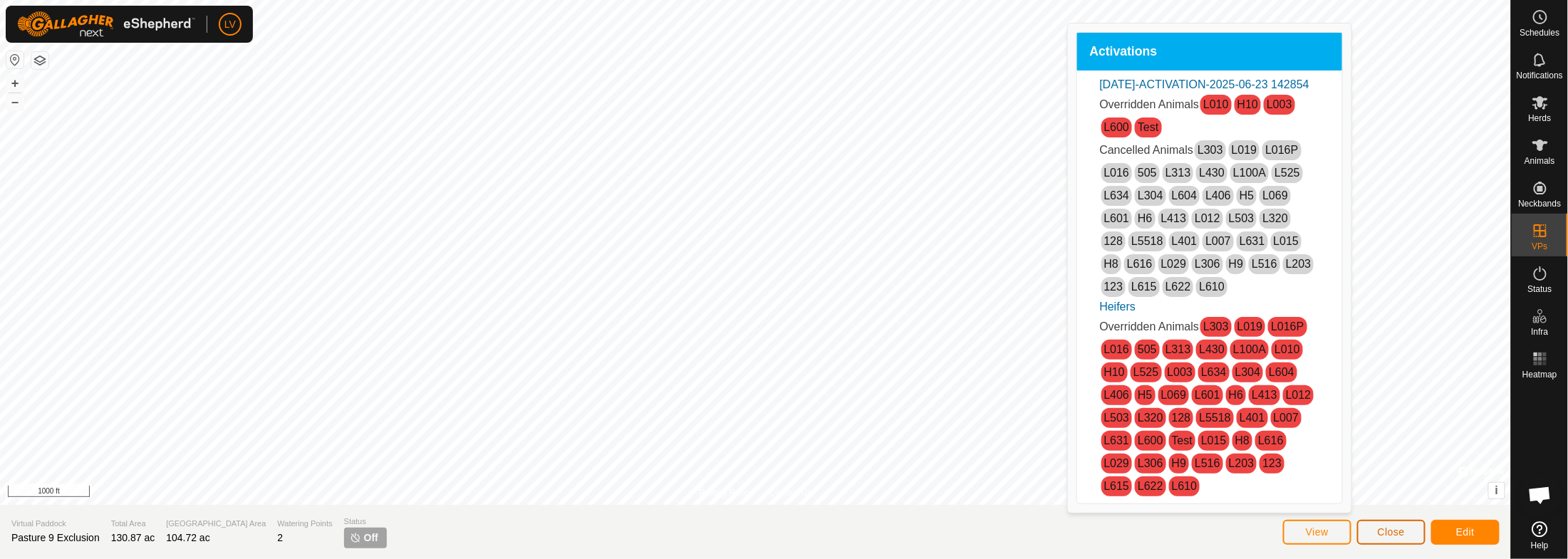
click at [1385, 477] on span "Close" at bounding box center [1391, 532] width 27 height 12
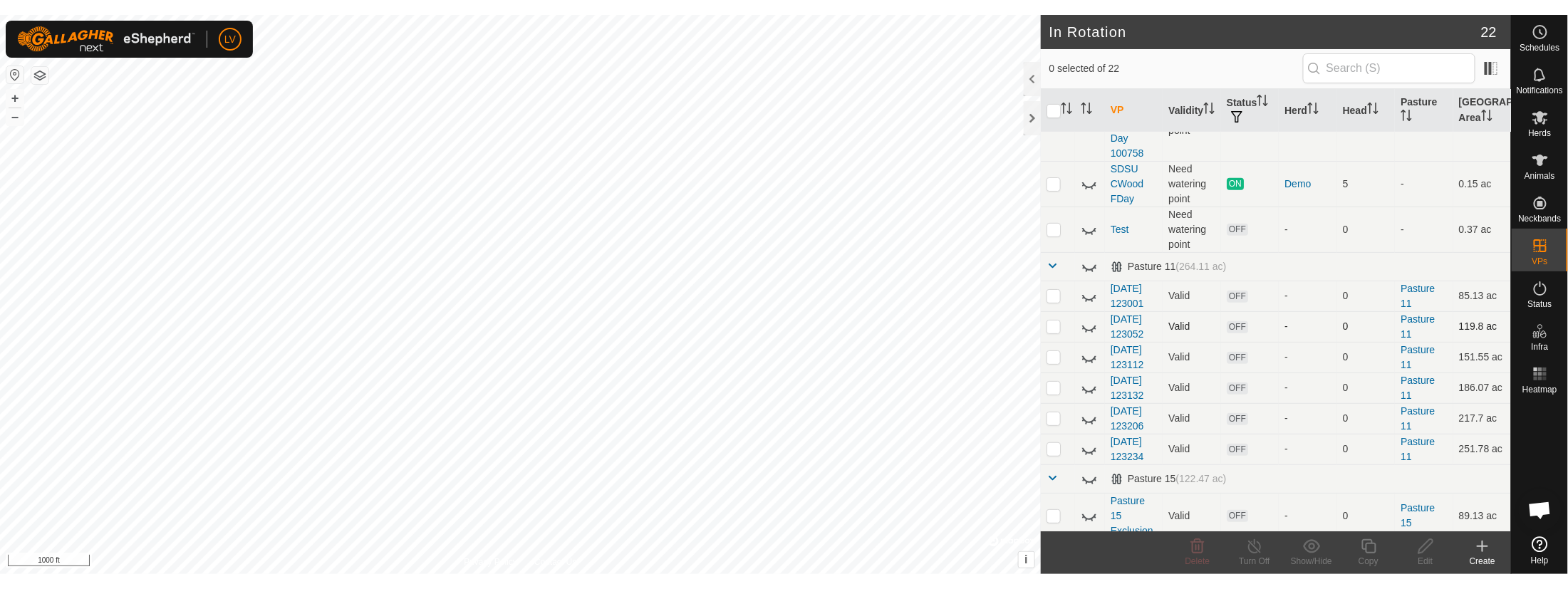
scroll to position [273, 0]
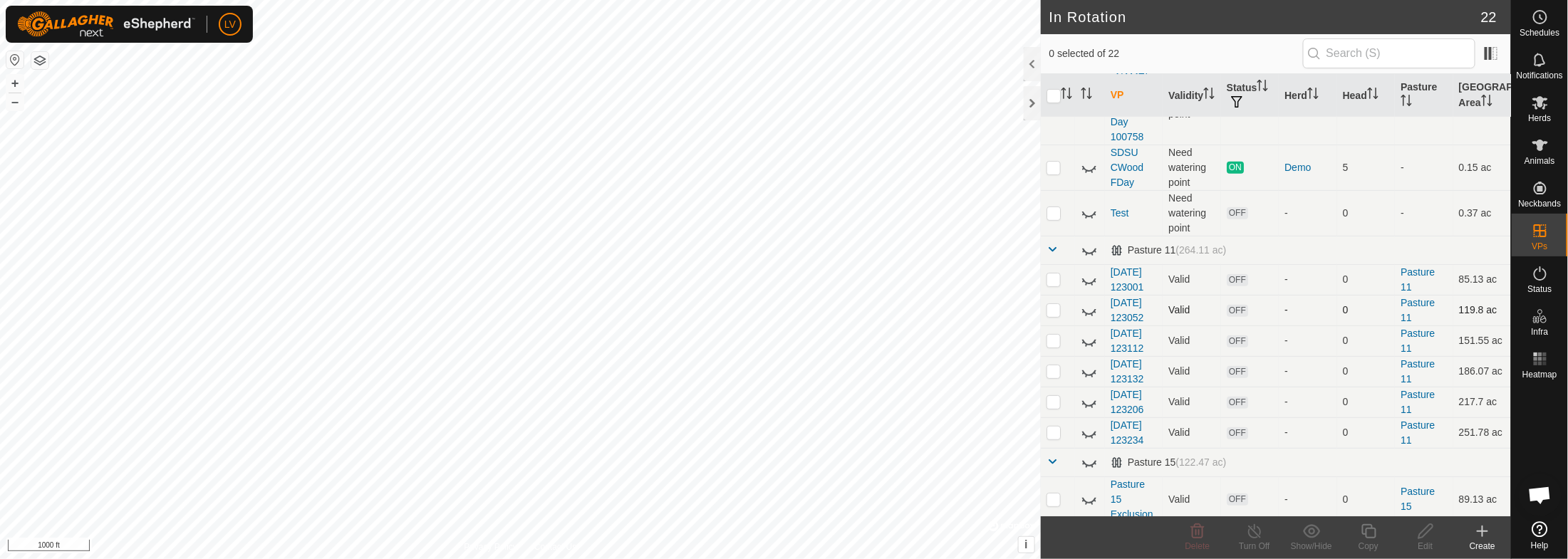
checkbox input "true"
click at [1403, 477] on icon at bounding box center [1426, 531] width 15 height 15
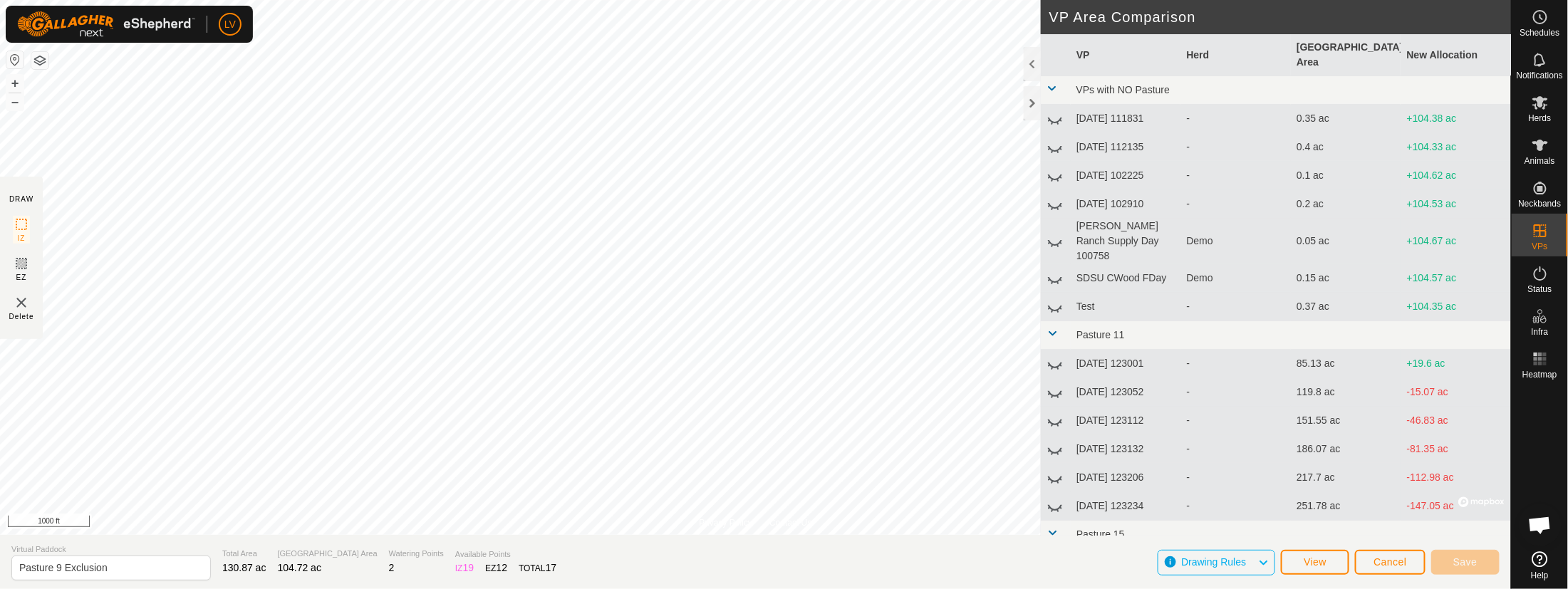
click at [1254, 477] on span "Drawing Rules" at bounding box center [1219, 562] width 77 height 18
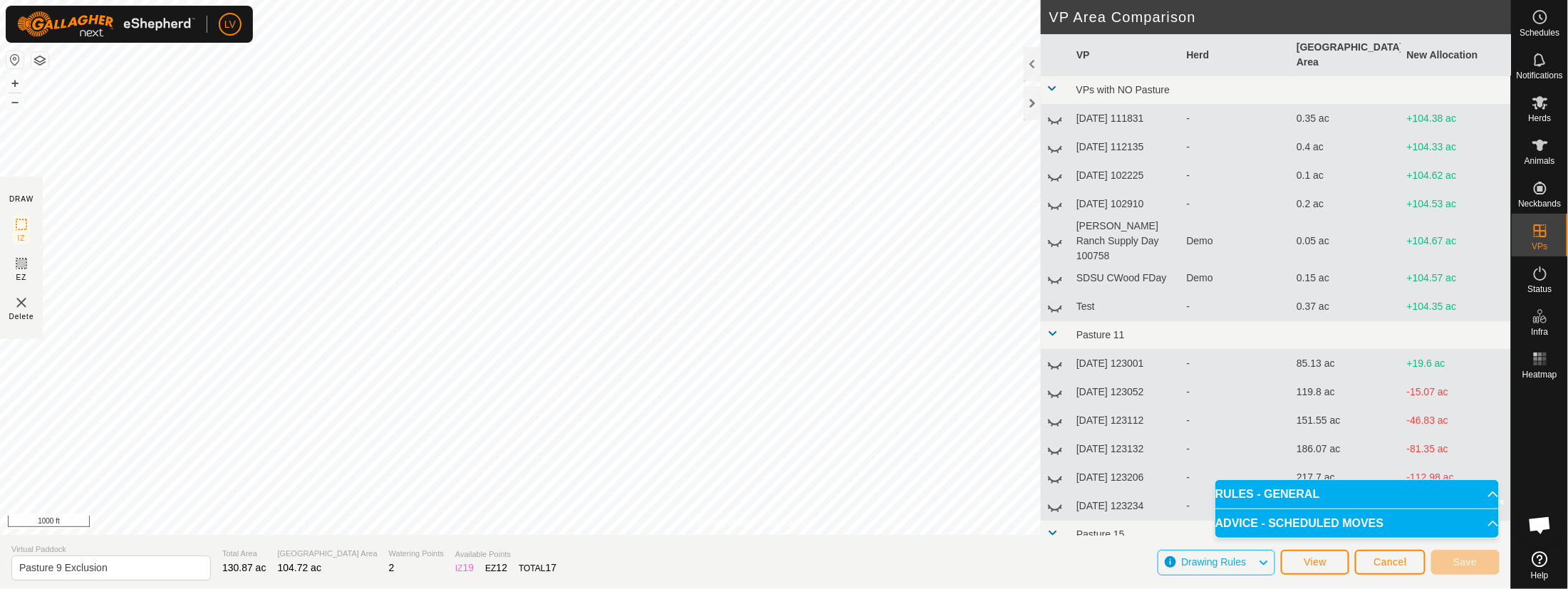
click at [1403, 477] on p-accordion-header "RULES - GENERAL" at bounding box center [1357, 494] width 284 height 28
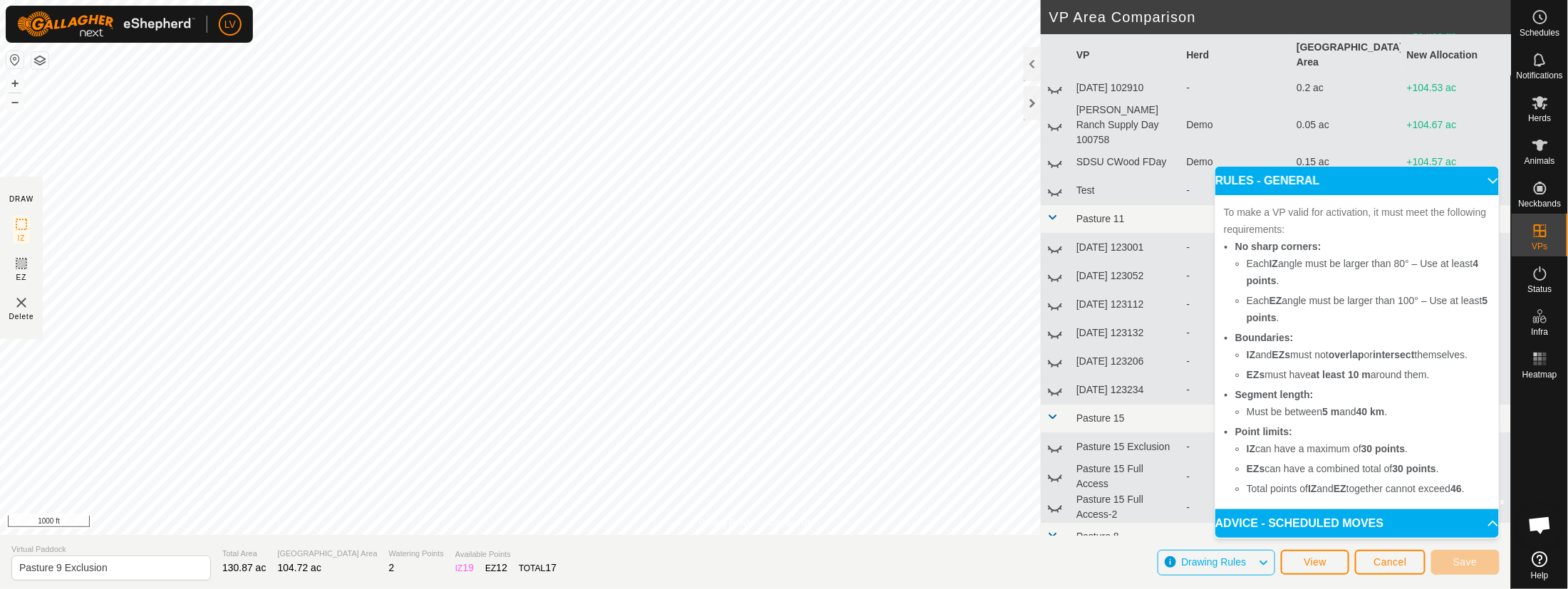
scroll to position [205, 0]
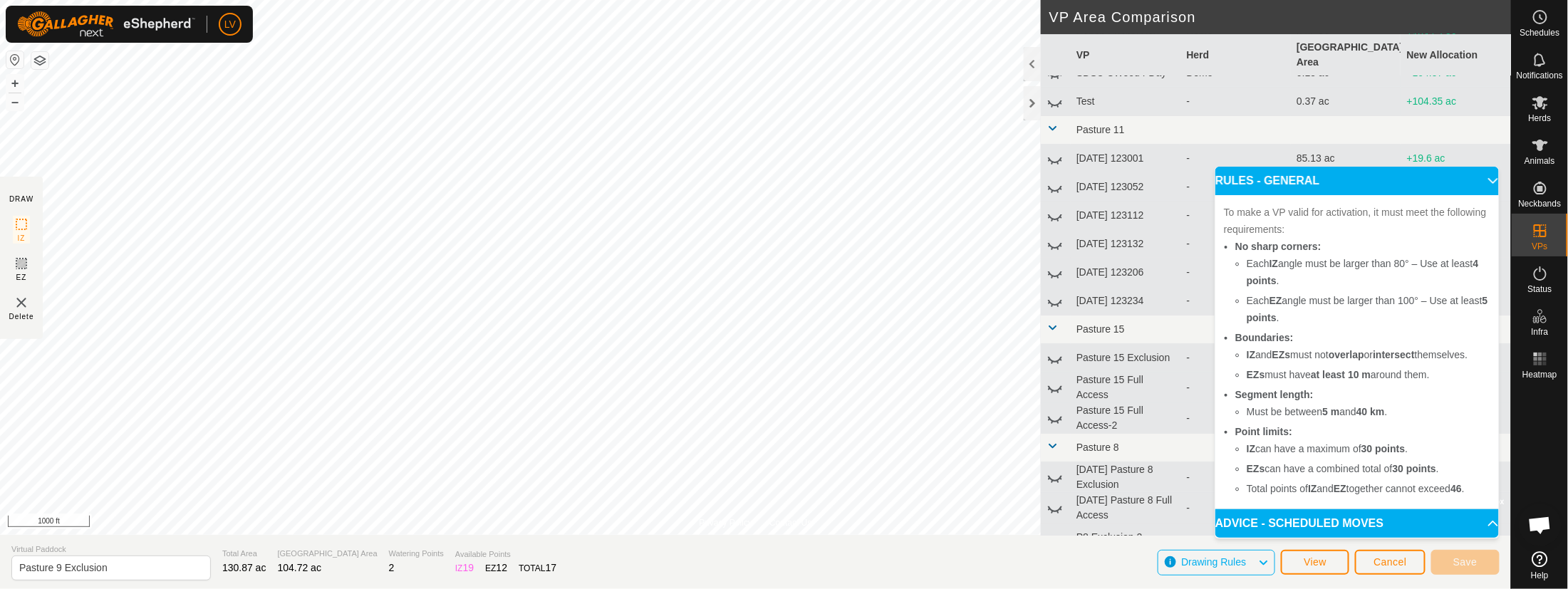
click at [1403, 477] on p-accordion-header "ADVICE - SCHEDULED MOVES" at bounding box center [1357, 523] width 284 height 28
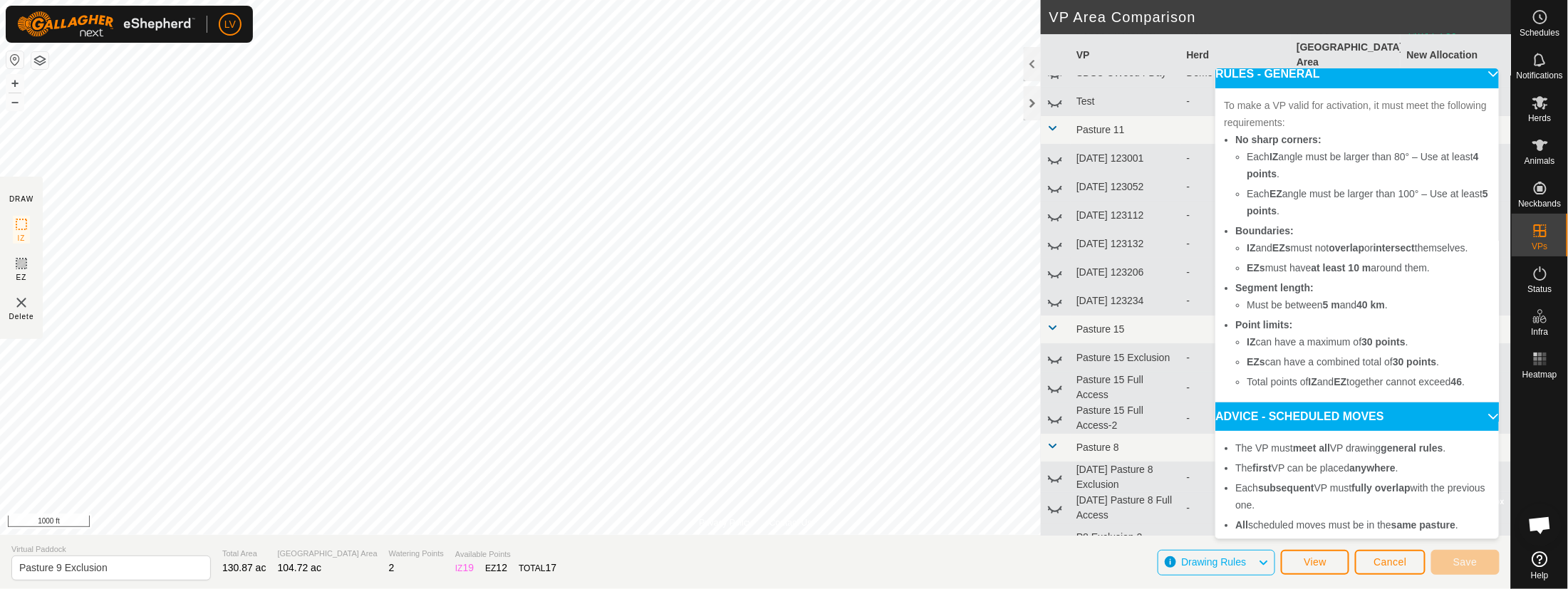
scroll to position [15, 0]
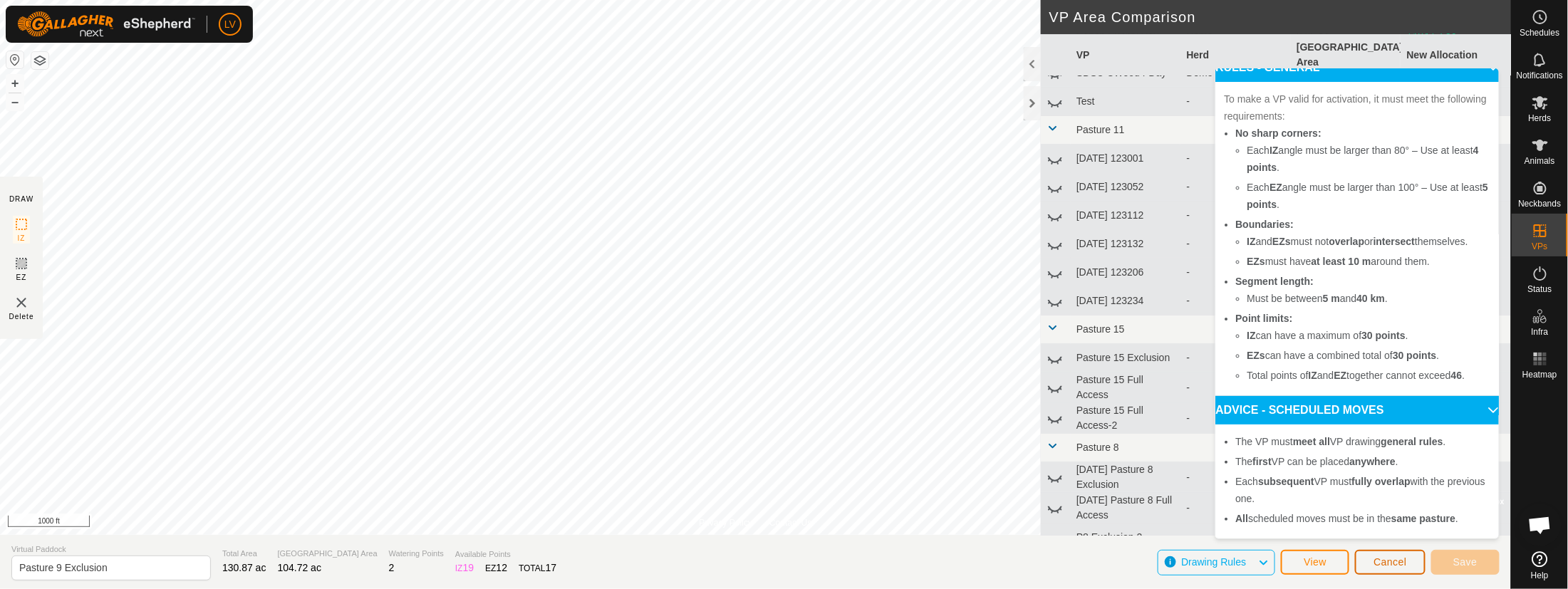
click at [1399, 477] on span "Cancel" at bounding box center [1390, 562] width 34 height 12
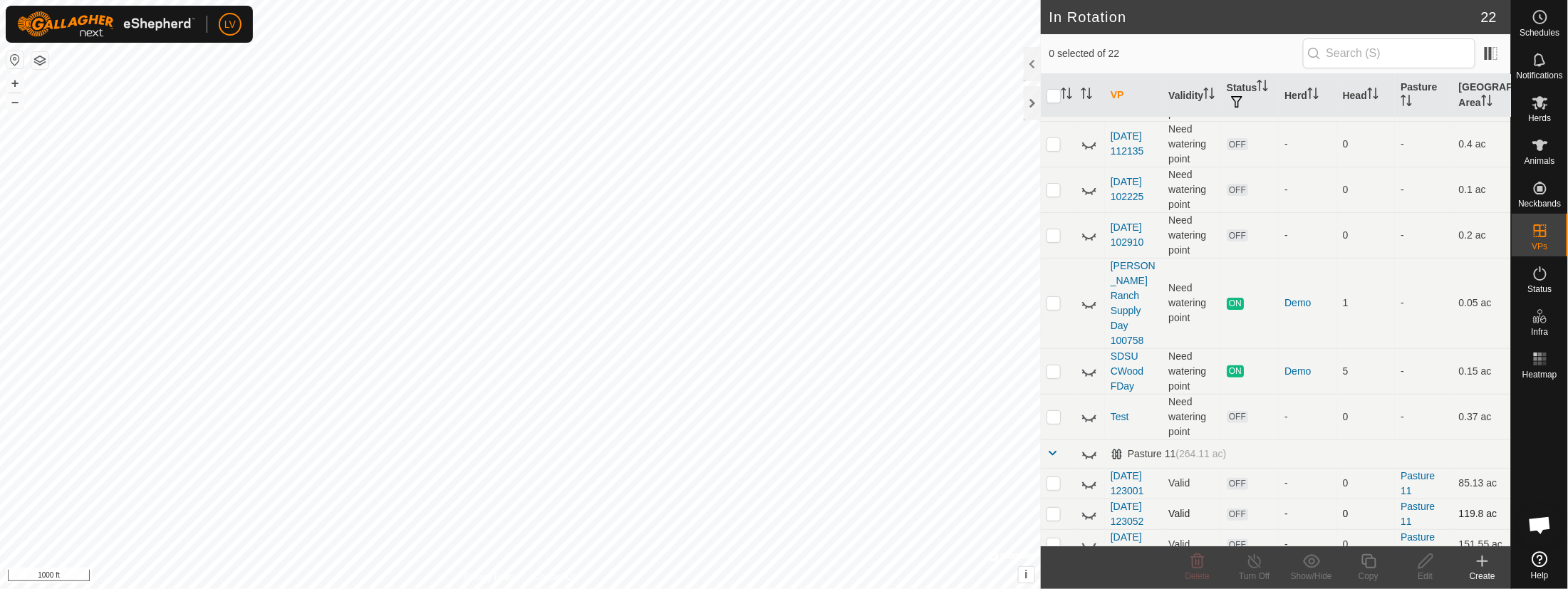
scroll to position [205, 0]
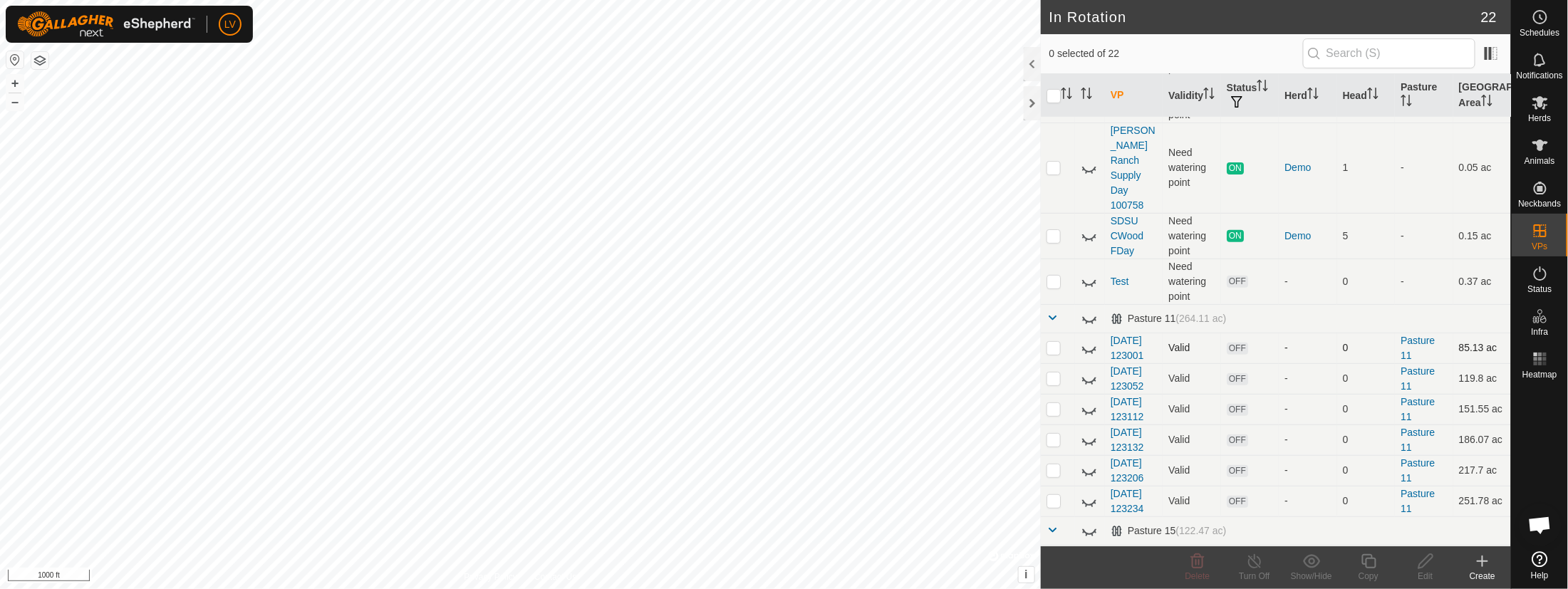
checkbox input "true"
click at [1403, 477] on icon at bounding box center [1426, 561] width 17 height 17
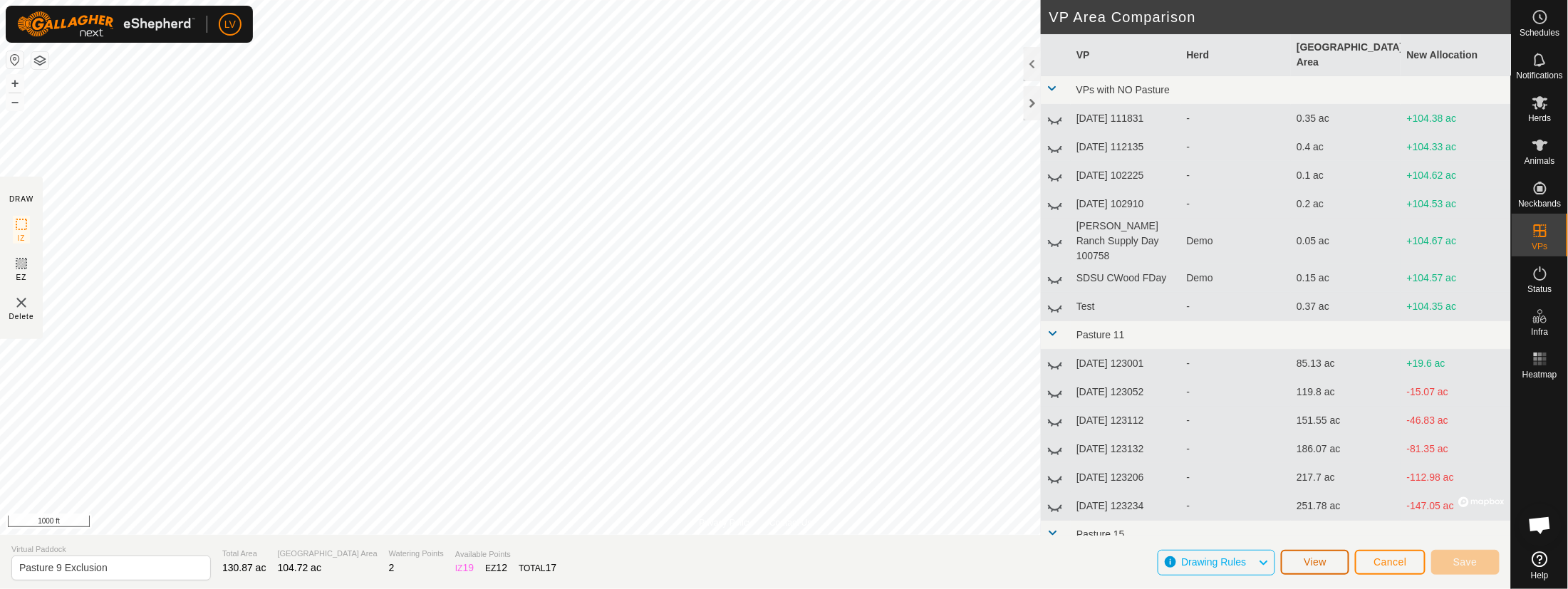
click at [1330, 477] on button "View" at bounding box center [1315, 562] width 69 height 25
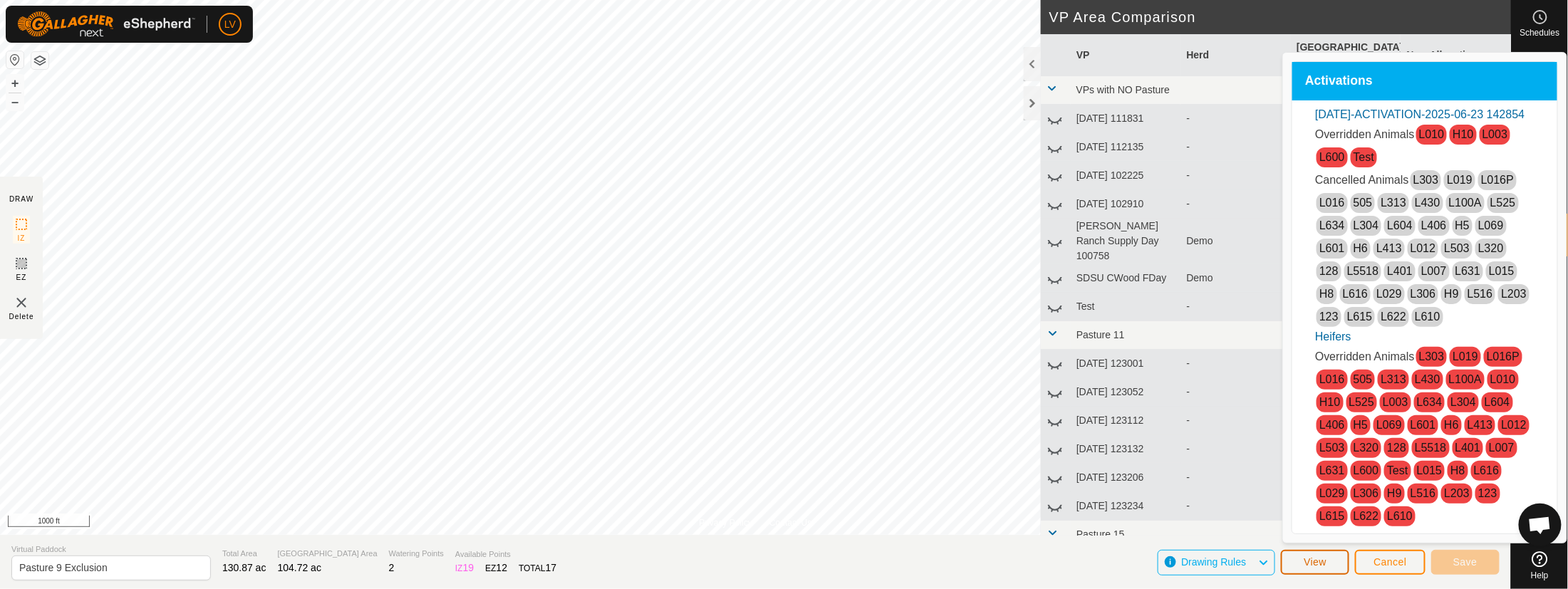
scroll to position [16, 0]
click at [1234, 477] on span "Drawing Rules" at bounding box center [1219, 562] width 77 height 18
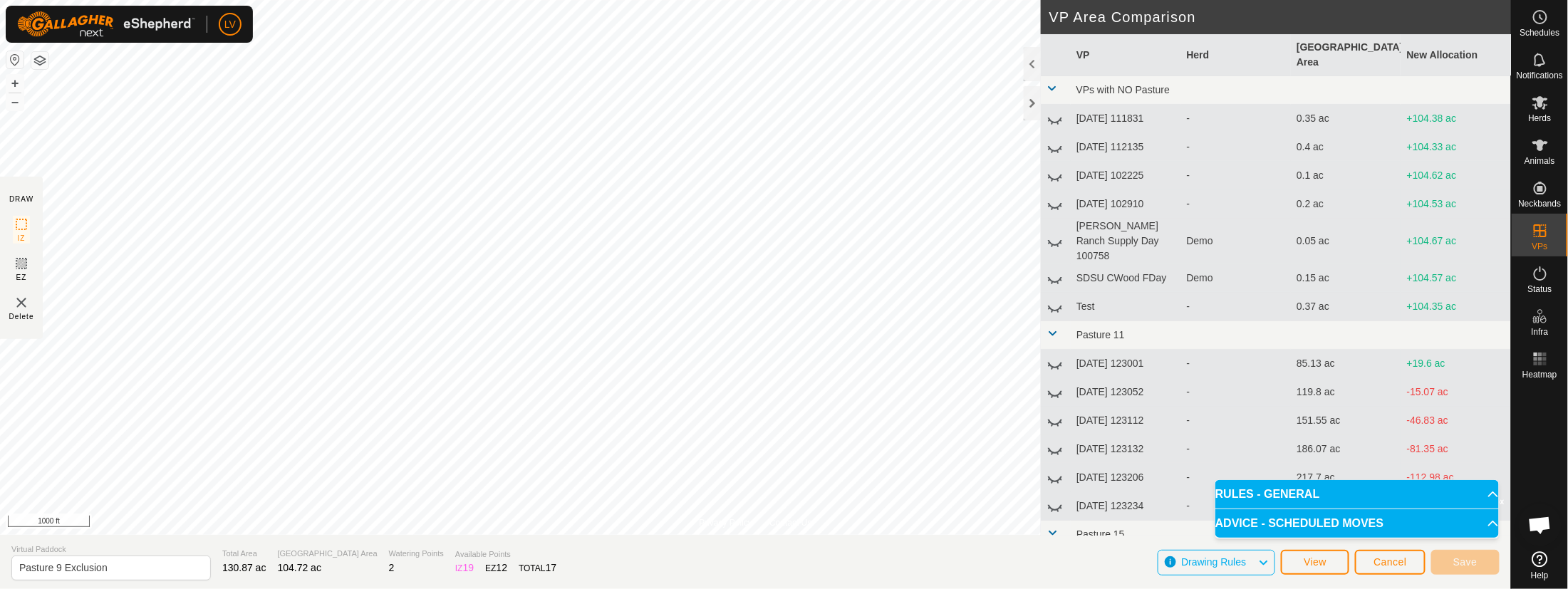
click at [1270, 477] on p-accordion-header "RULES - GENERAL" at bounding box center [1357, 494] width 284 height 28
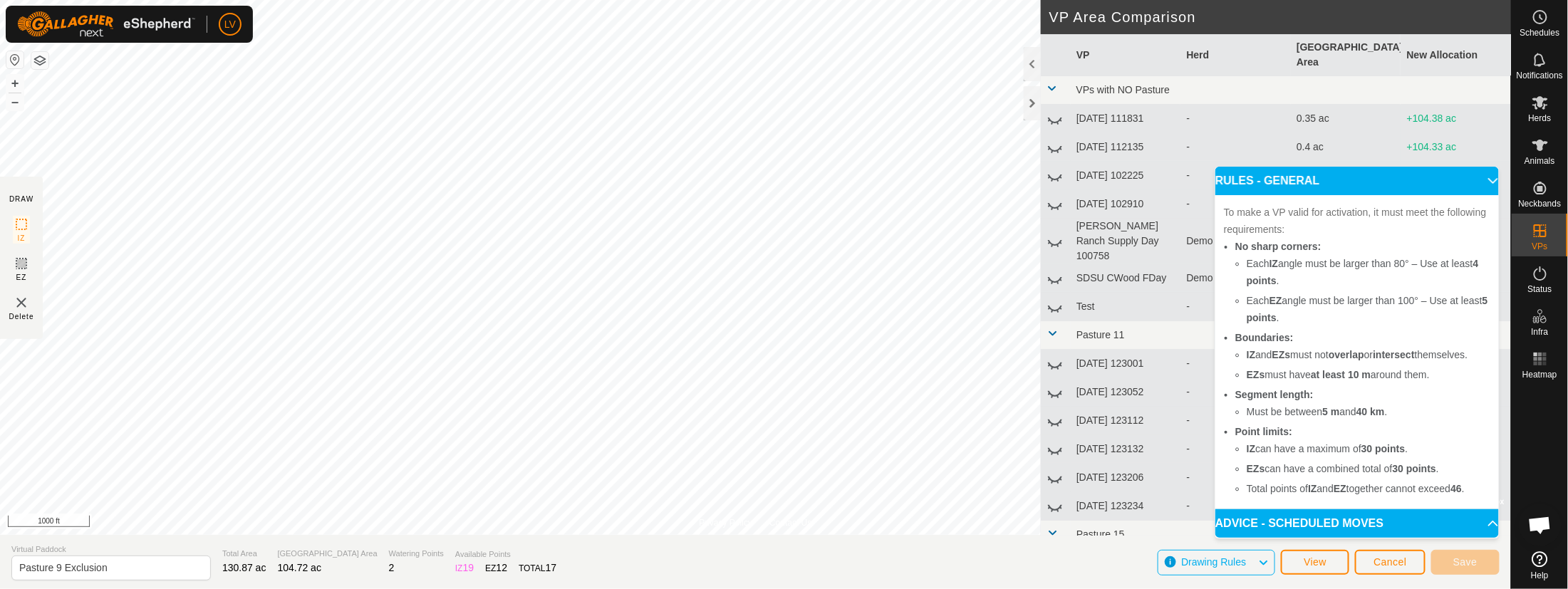
click at [1270, 477] on p-accordion-header "ADVICE - SCHEDULED MOVES" at bounding box center [1357, 523] width 284 height 28
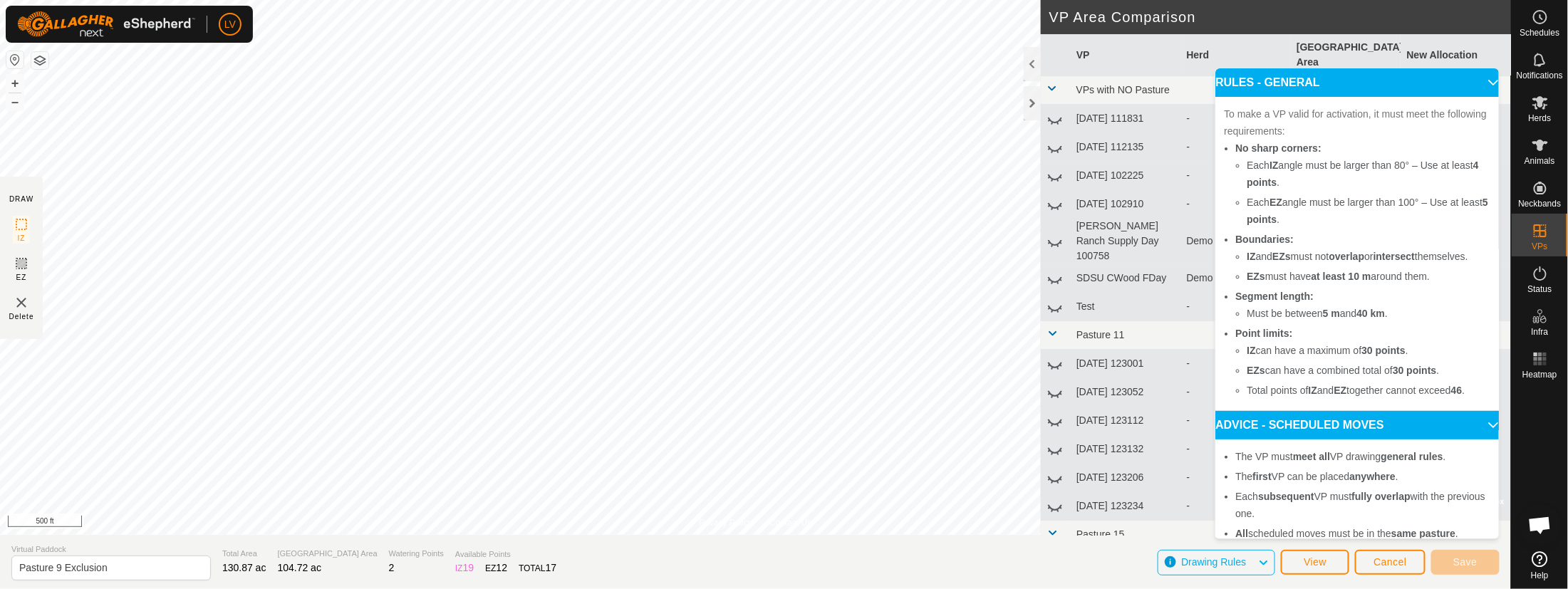
click at [1403, 81] on p-accordion-header "RULES - GENERAL" at bounding box center [1357, 82] width 284 height 28
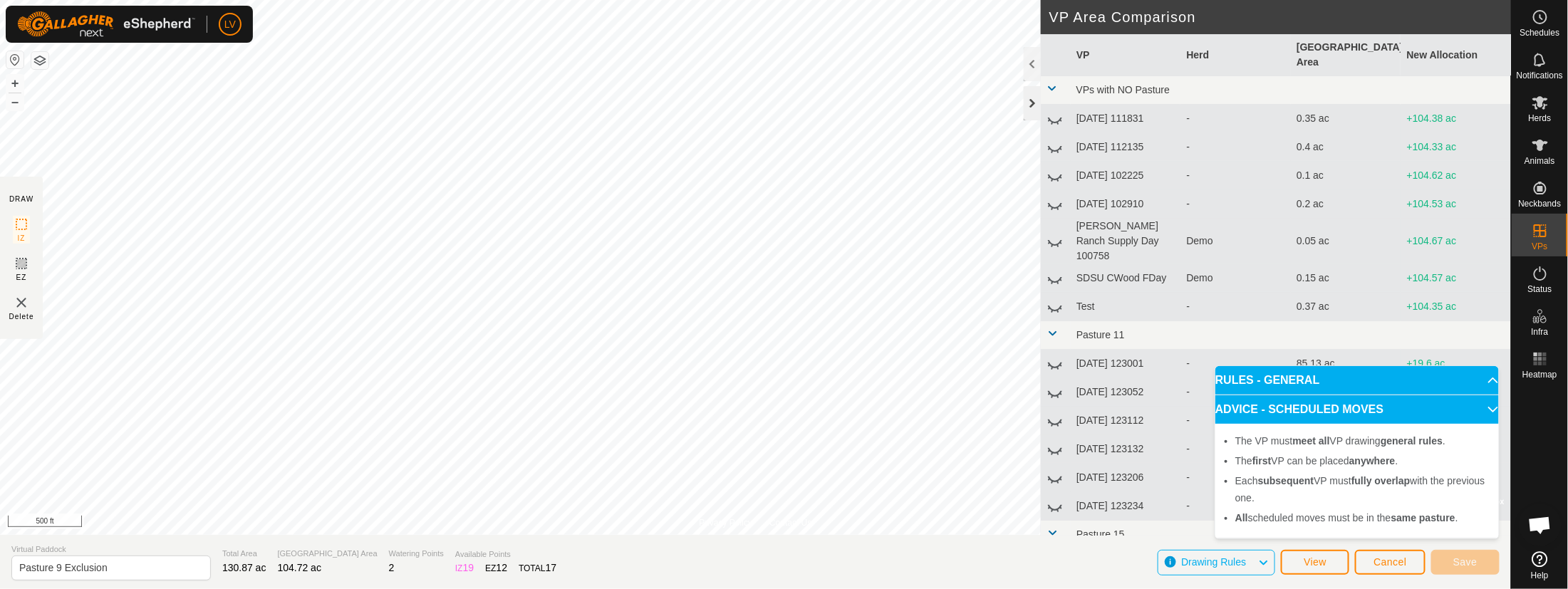
click at [1037, 109] on div at bounding box center [1031, 103] width 17 height 34
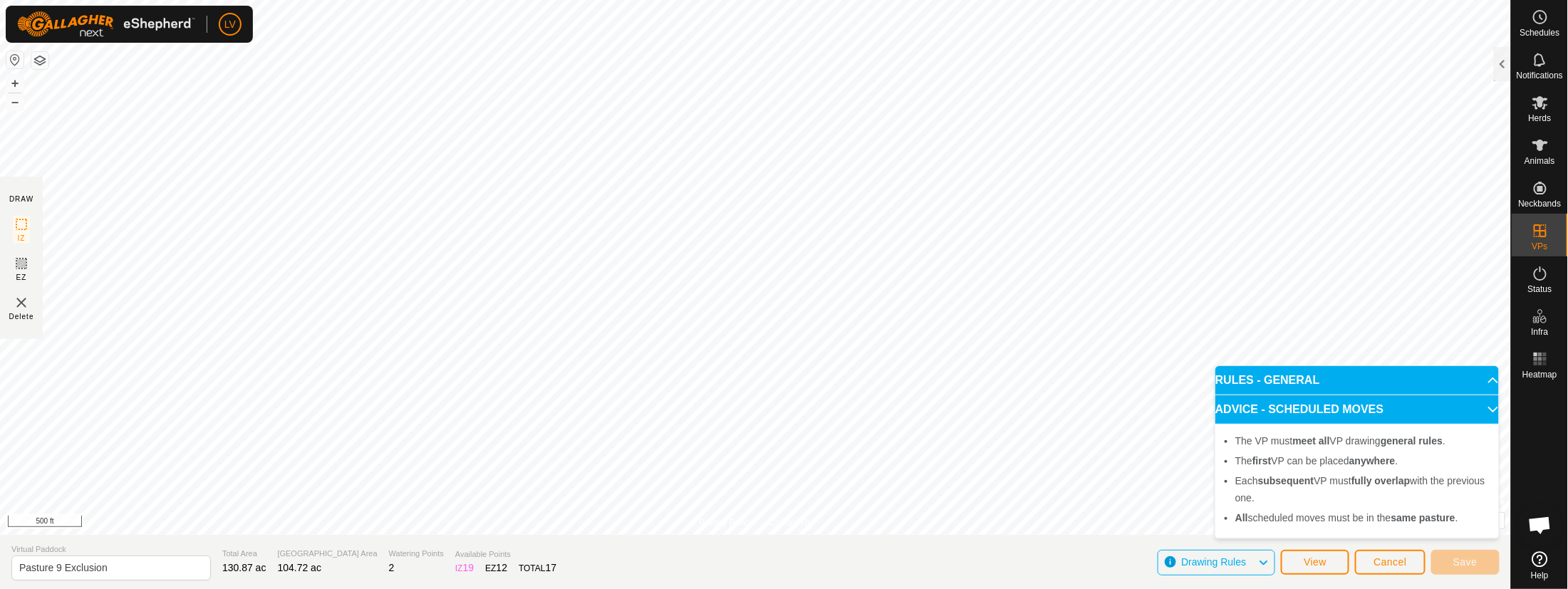
click at [1228, 477] on div "Drawing Rules" at bounding box center [1216, 562] width 117 height 26
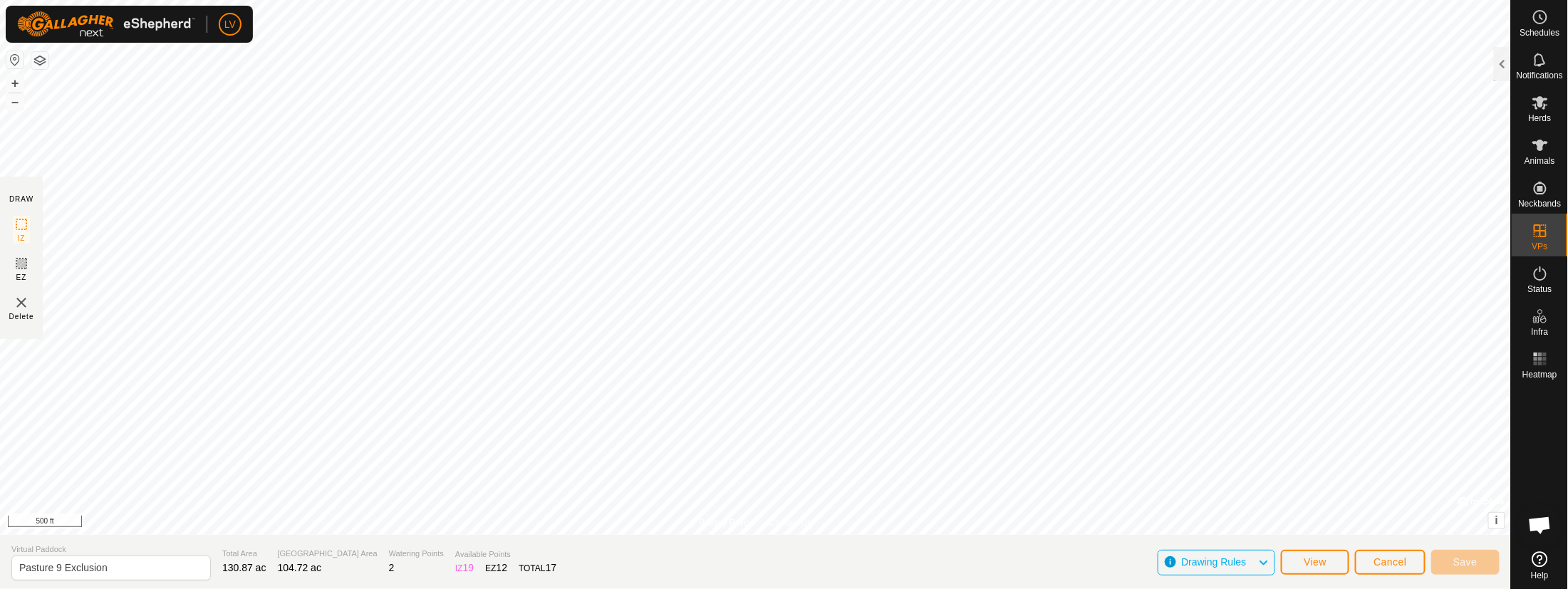
click at [1228, 477] on div "Drawing Rules" at bounding box center [1216, 562] width 117 height 26
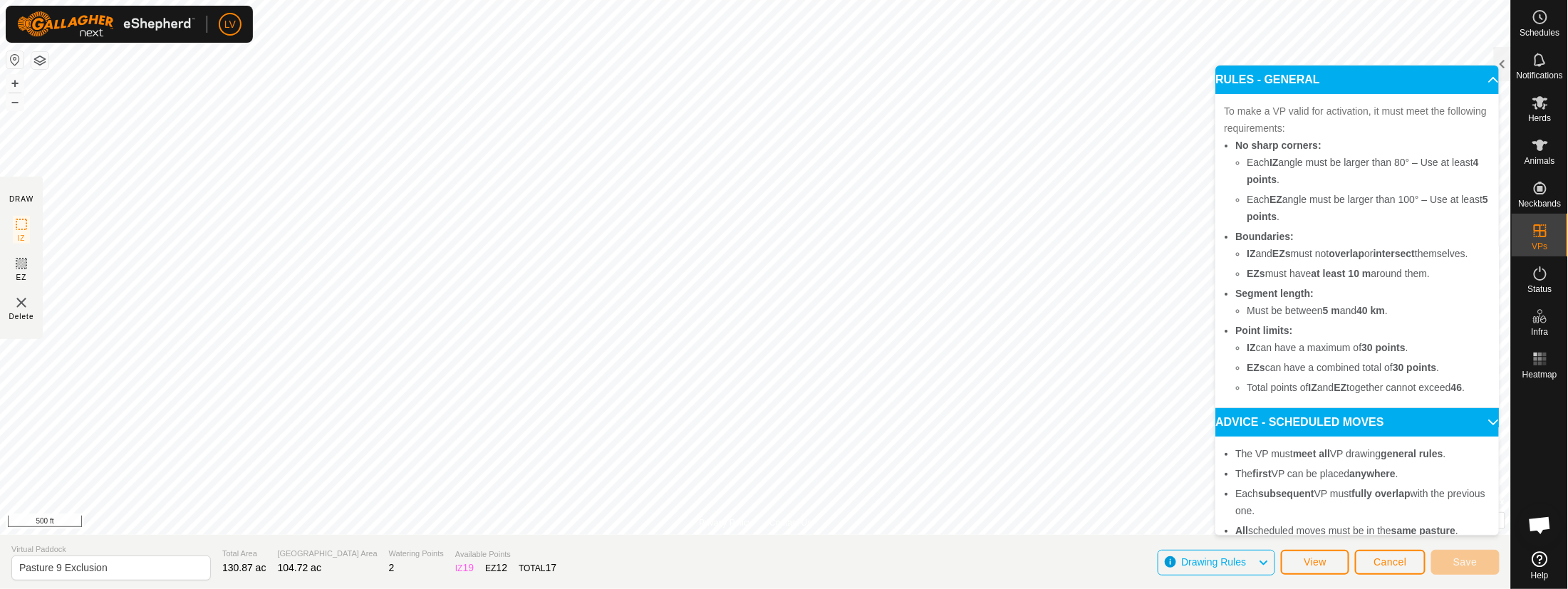
click at [1228, 477] on div "Drawing Rules" at bounding box center [1216, 562] width 117 height 26
